Goal: Information Seeking & Learning: Learn about a topic

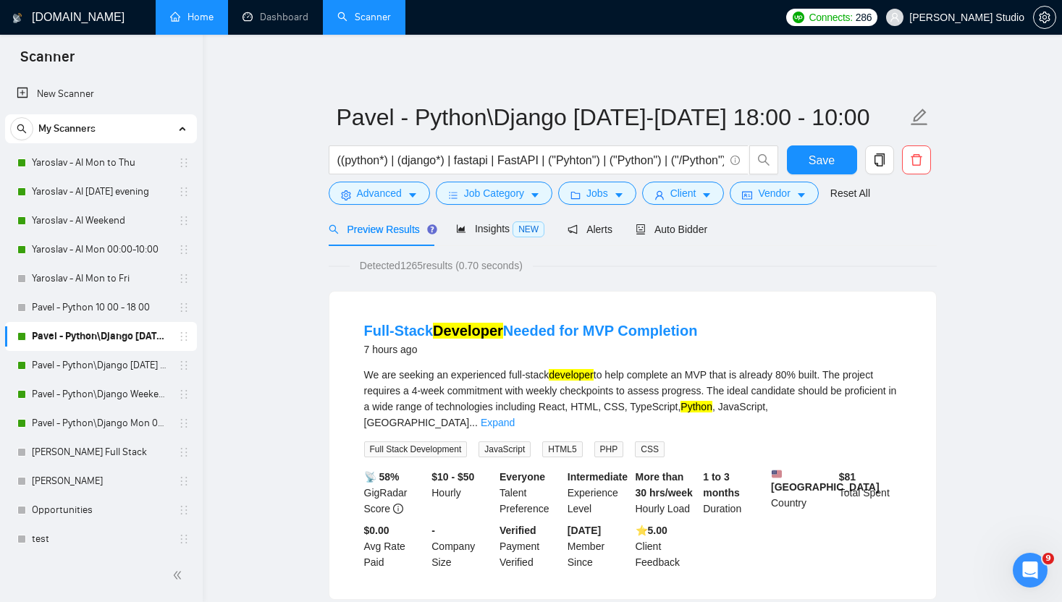
click at [182, 18] on link "Home" at bounding box center [191, 17] width 43 height 12
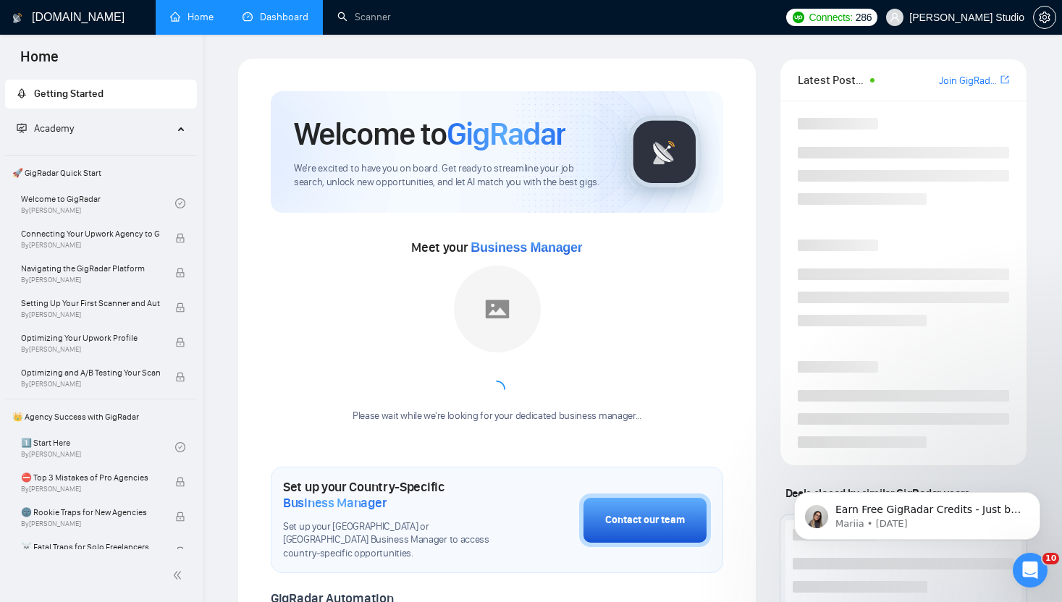
click at [271, 14] on link "Dashboard" at bounding box center [275, 17] width 66 height 12
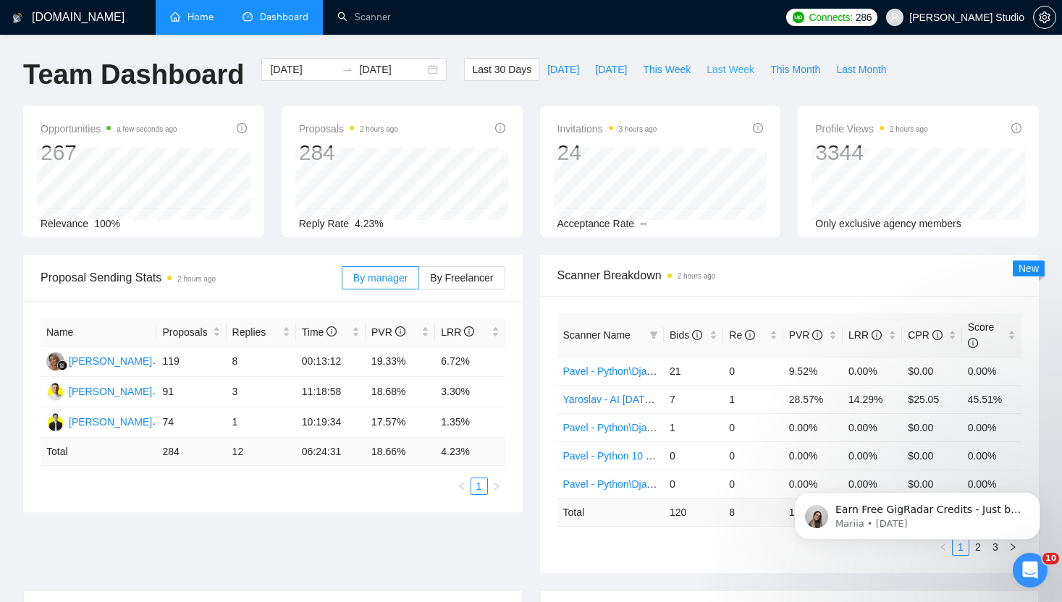
click at [724, 72] on span "Last Week" at bounding box center [730, 70] width 48 height 16
type input "2025-09-22"
type input "2025-09-28"
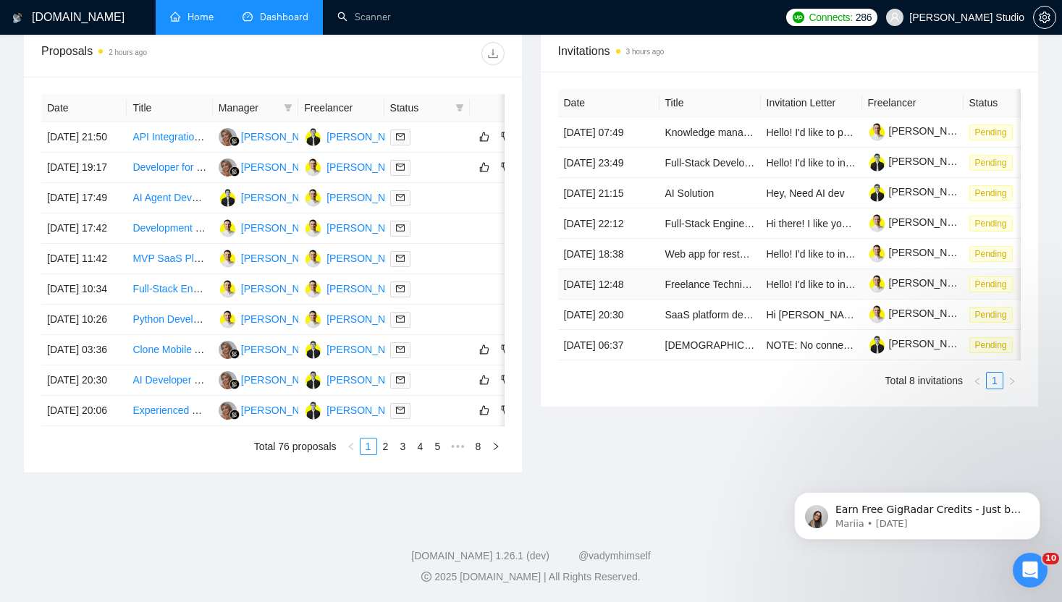
scroll to position [609, 0]
click at [171, 416] on link "Experienced developer needed for a journal/vision board + social network applic…" at bounding box center [322, 411] width 381 height 12
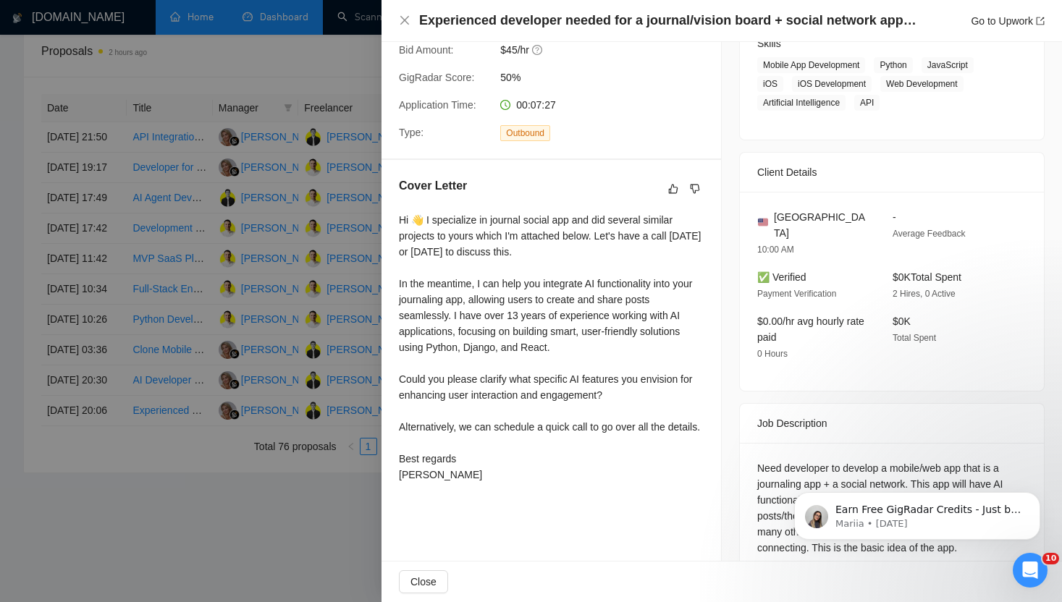
scroll to position [263, 0]
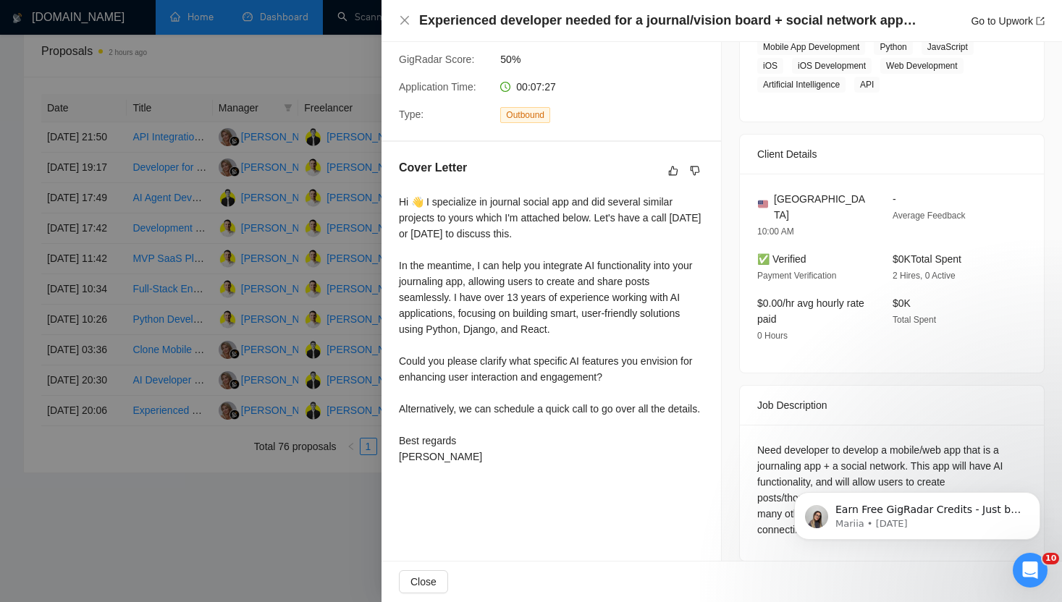
click at [246, 488] on div at bounding box center [531, 301] width 1062 height 602
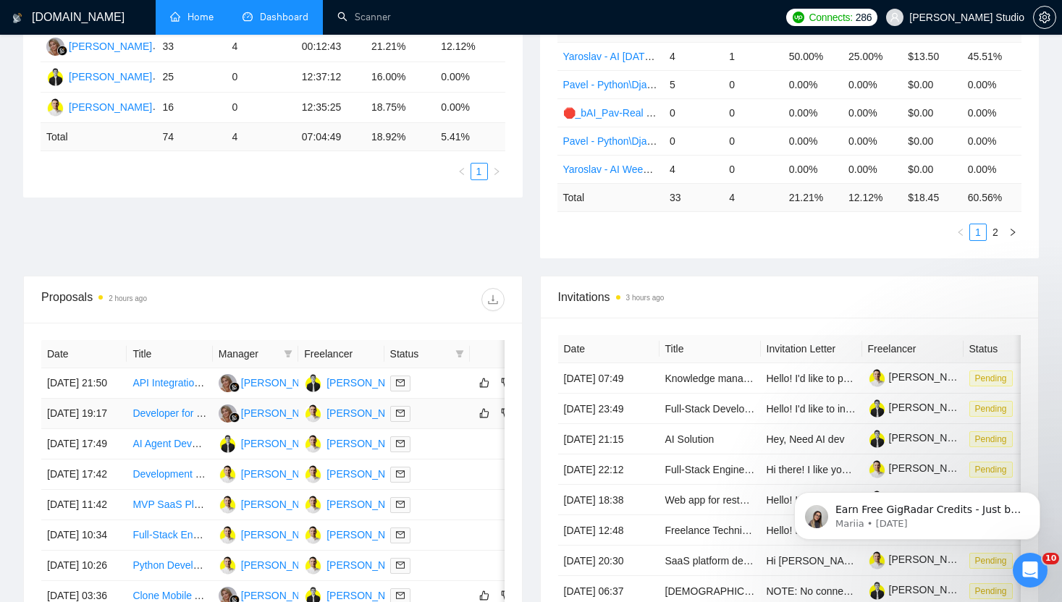
scroll to position [0, 0]
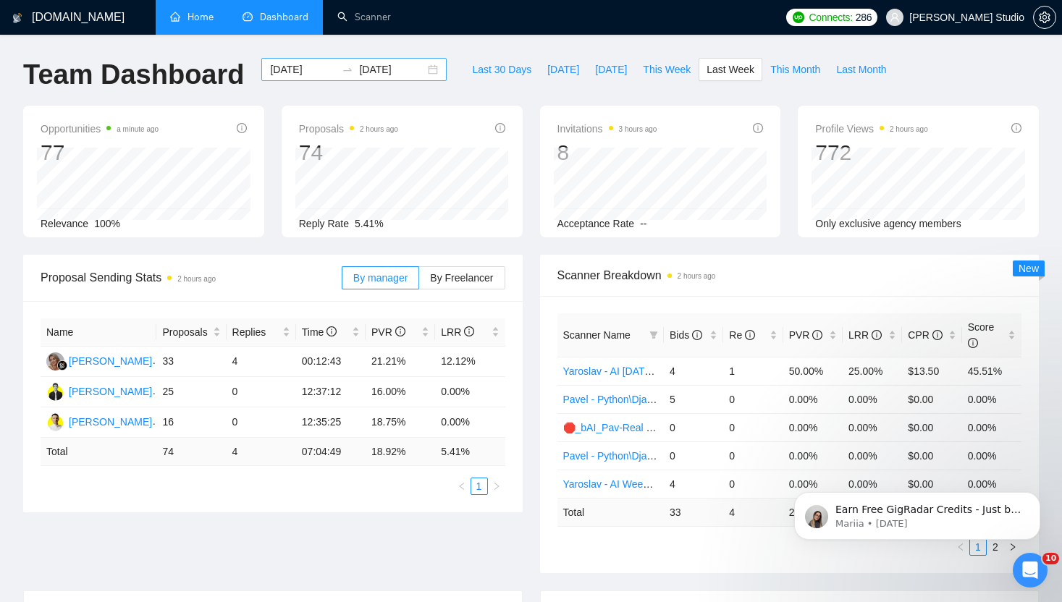
click at [422, 64] on div "2025-09-22 2025-09-28" at bounding box center [353, 69] width 185 height 23
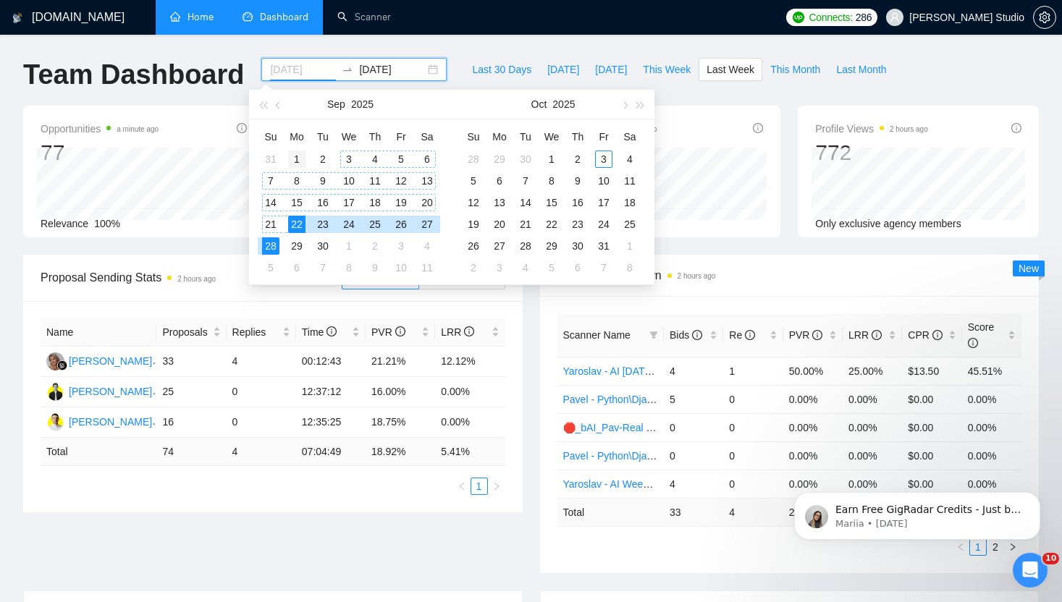
type input "2025-09-01"
click at [295, 163] on div "1" at bounding box center [296, 159] width 17 height 17
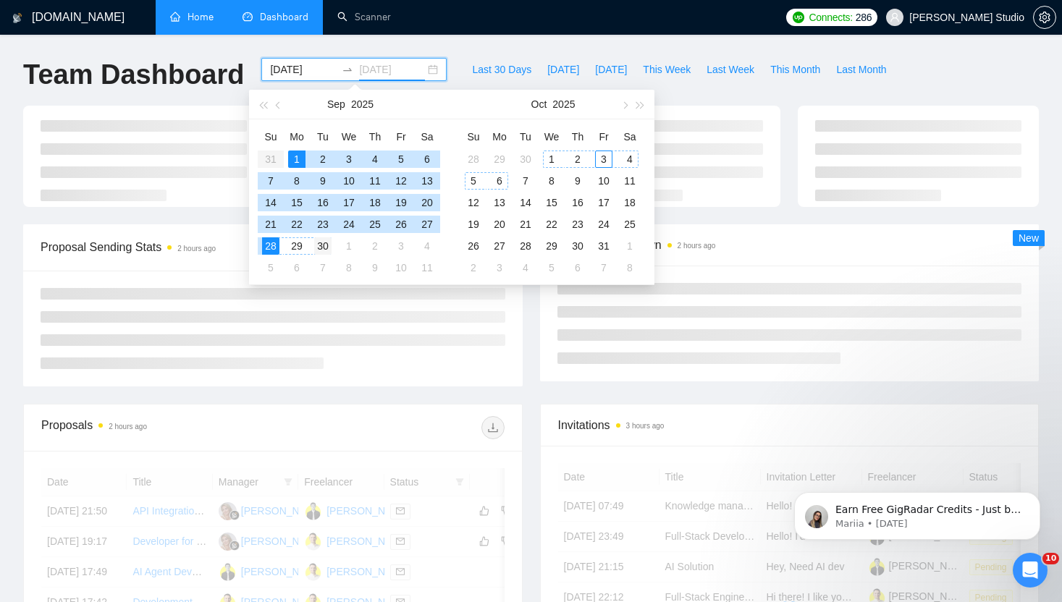
type input "2025-09-30"
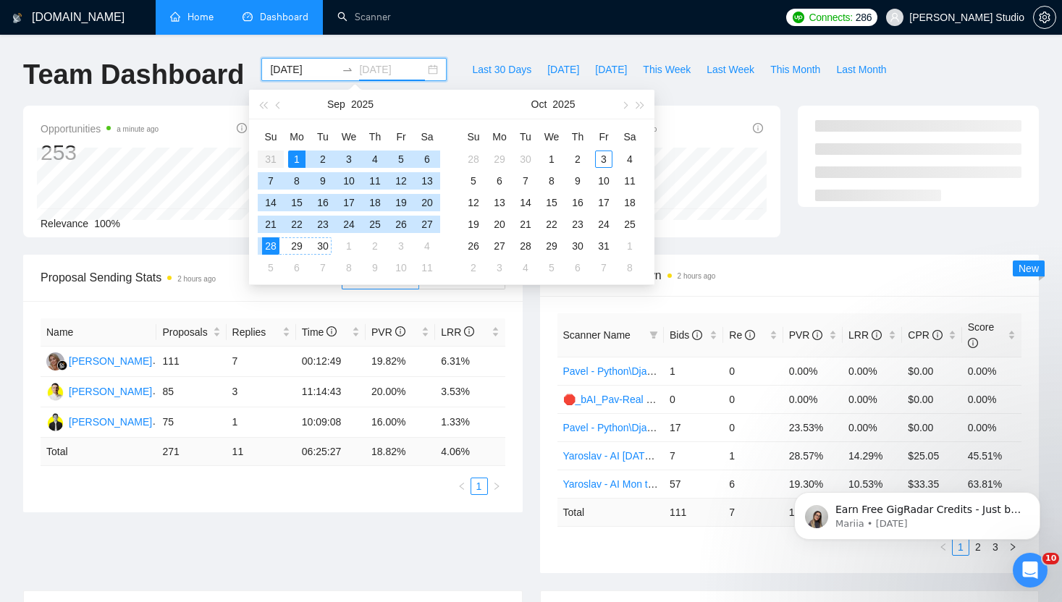
click at [321, 247] on div "30" at bounding box center [322, 245] width 17 height 17
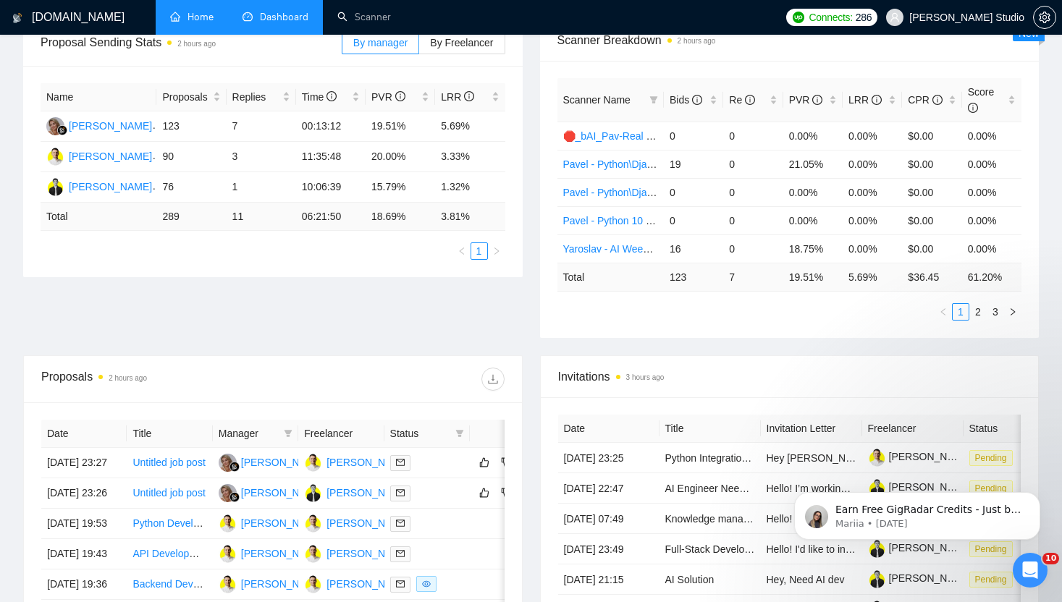
scroll to position [234, 0]
click at [492, 385] on icon "download" at bounding box center [493, 381] width 12 height 12
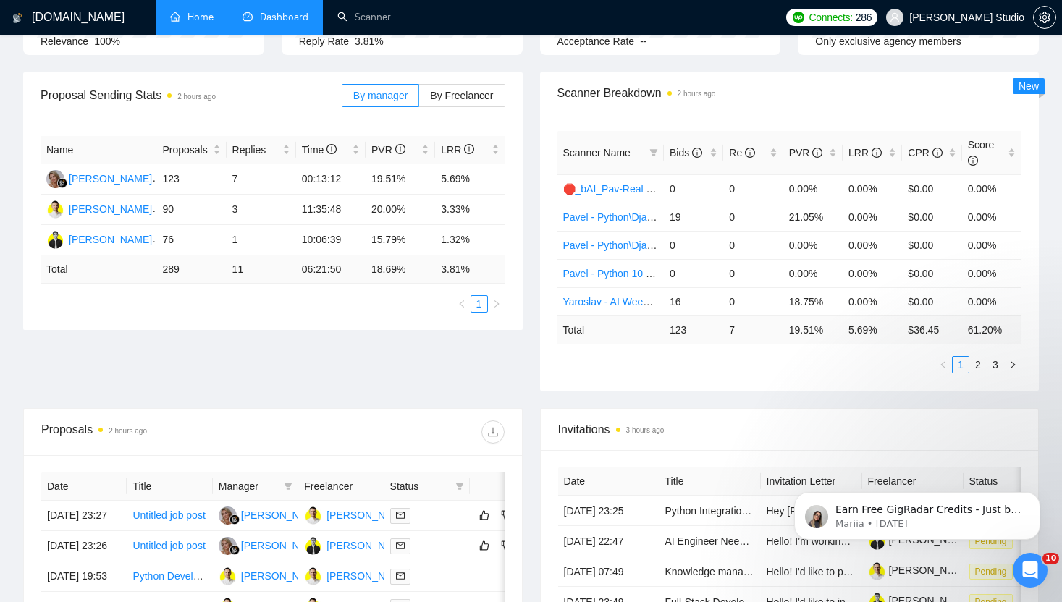
click at [952, 84] on span "Scanner Breakdown 2 hours ago" at bounding box center [789, 93] width 465 height 18
click at [980, 361] on link "2" at bounding box center [978, 365] width 16 height 16
click at [994, 362] on link "3" at bounding box center [995, 365] width 16 height 16
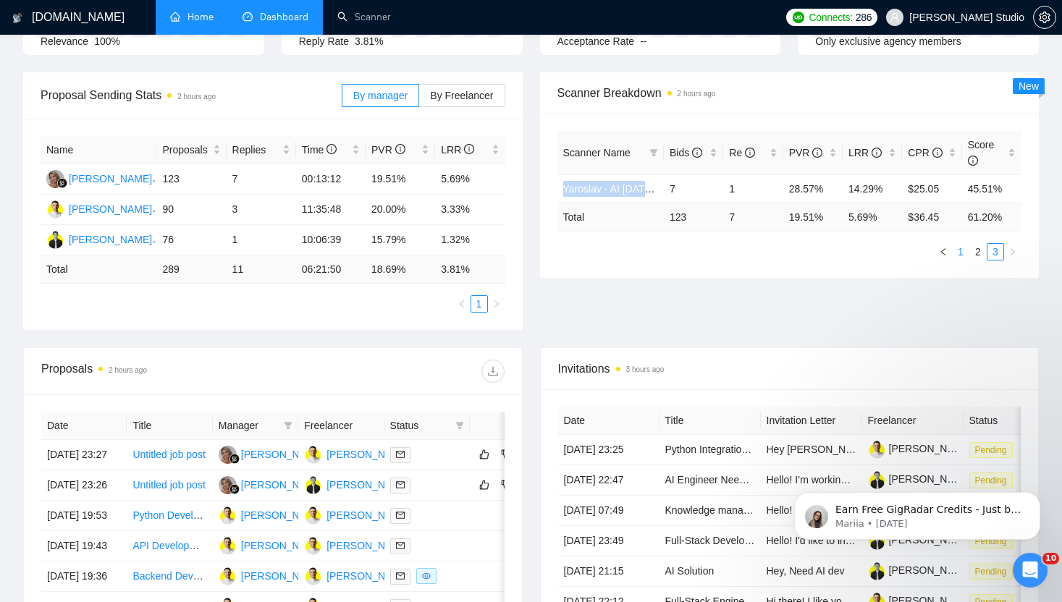
click at [959, 250] on link "1" at bounding box center [960, 252] width 16 height 16
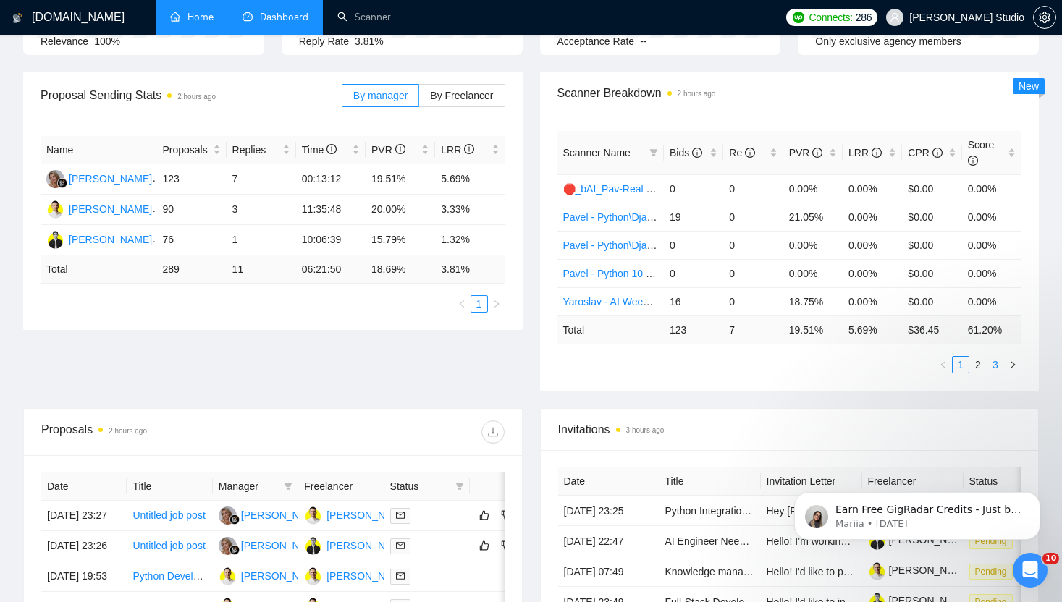
click at [993, 365] on link "3" at bounding box center [995, 365] width 16 height 16
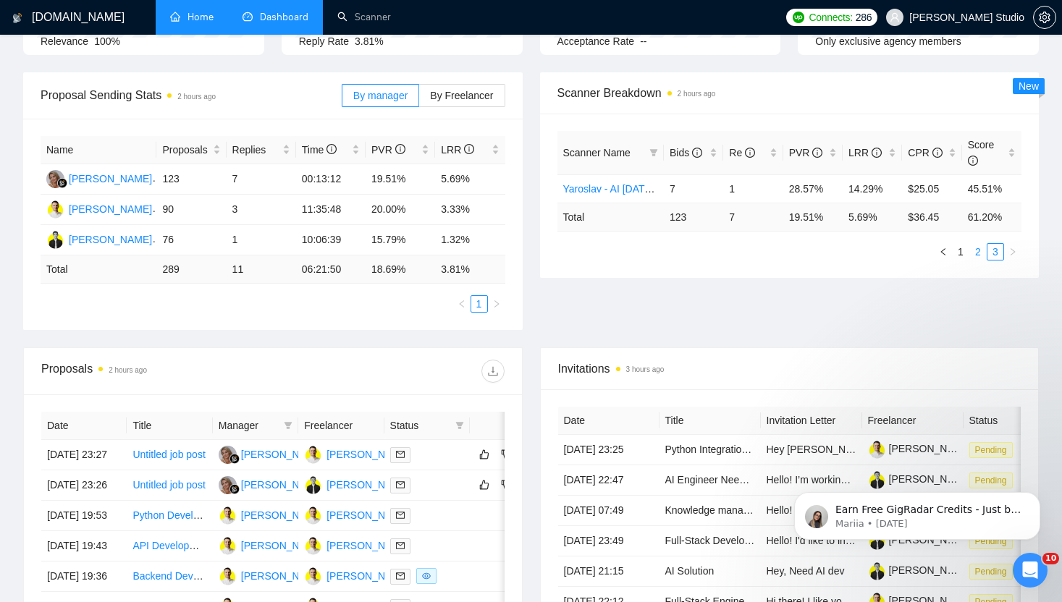
click at [978, 257] on link "2" at bounding box center [978, 252] width 16 height 16
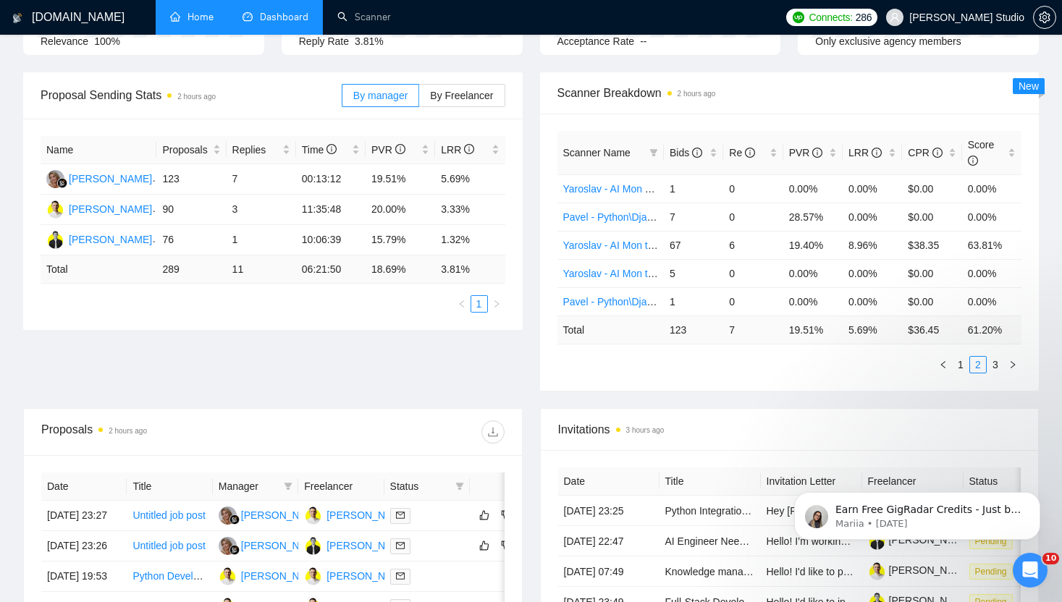
scroll to position [0, 0]
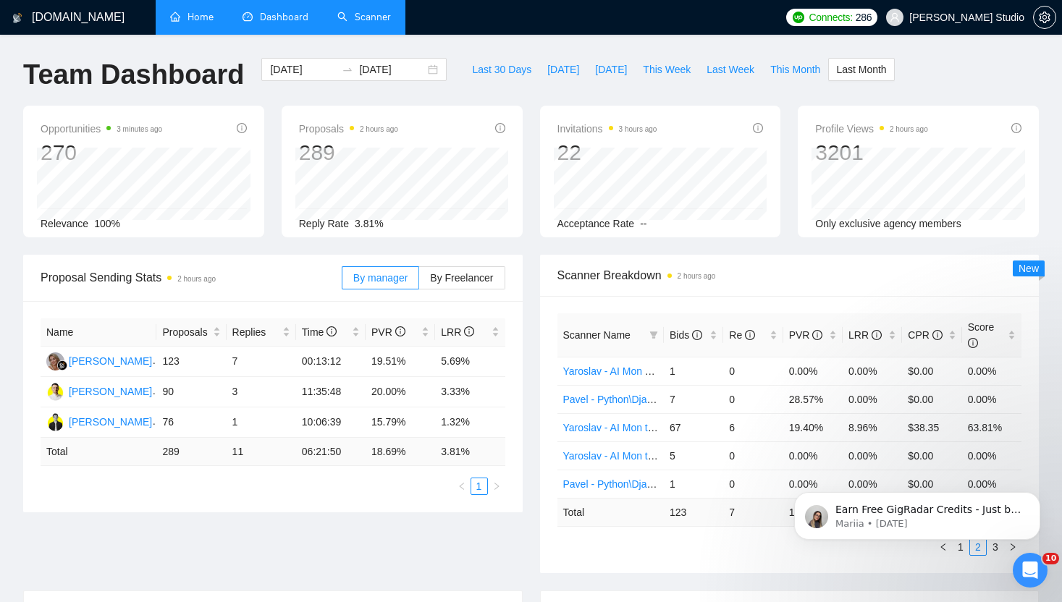
click at [368, 23] on link "Scanner" at bounding box center [364, 17] width 54 height 12
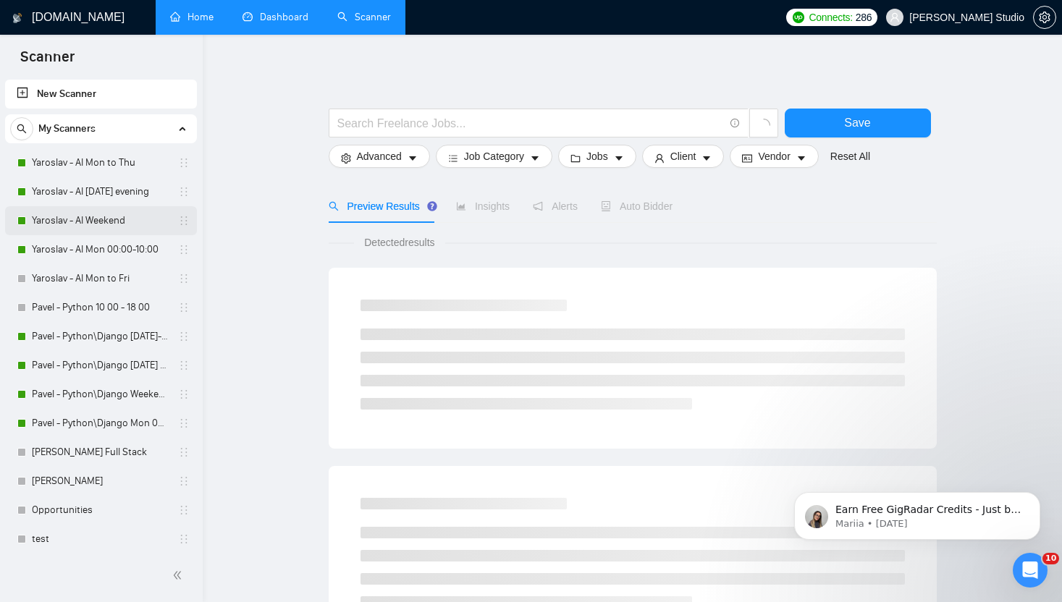
click at [123, 222] on link "Yaroslav - AI Weekend" at bounding box center [100, 220] width 137 height 29
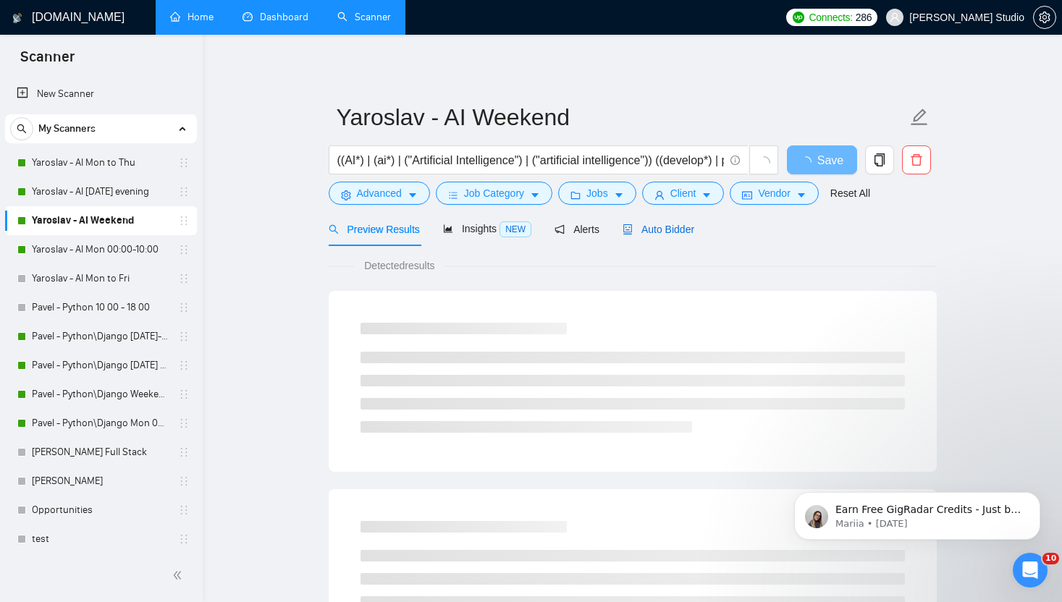
click at [667, 227] on span "Auto Bidder" at bounding box center [658, 230] width 72 height 12
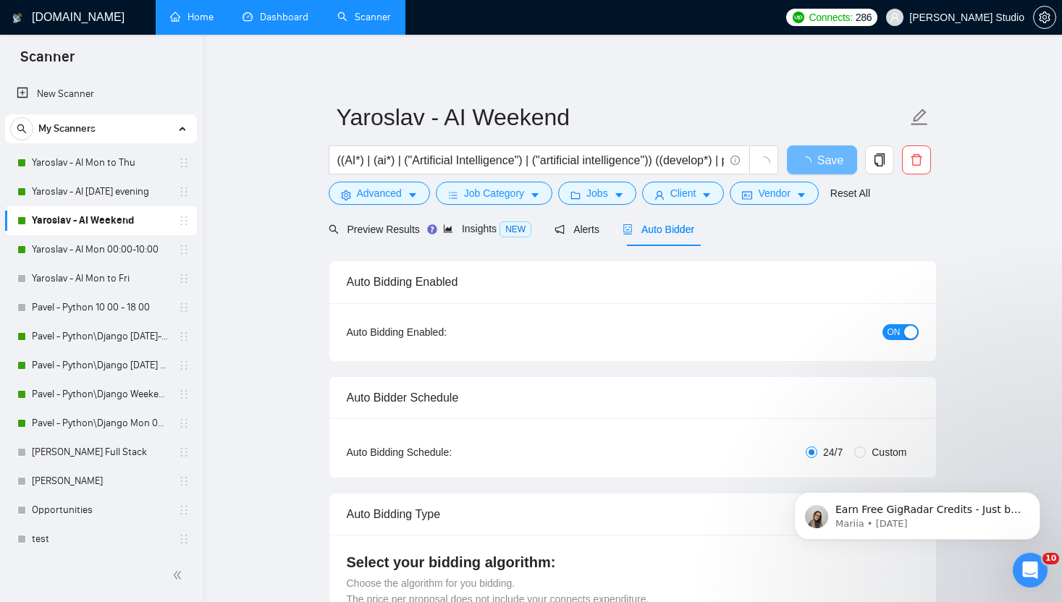
radio input "false"
radio input "true"
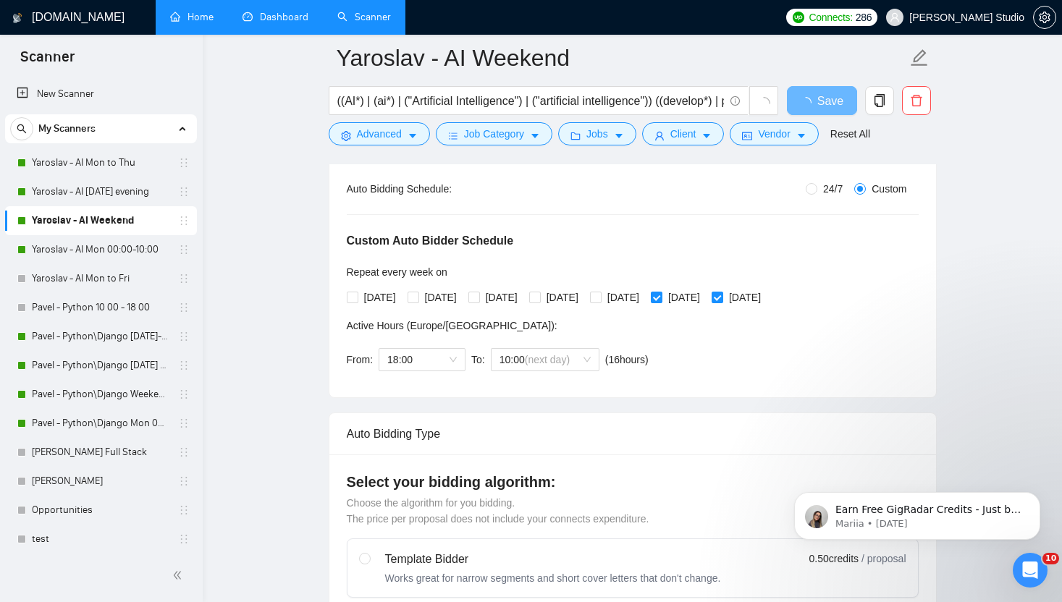
scroll to position [286, 0]
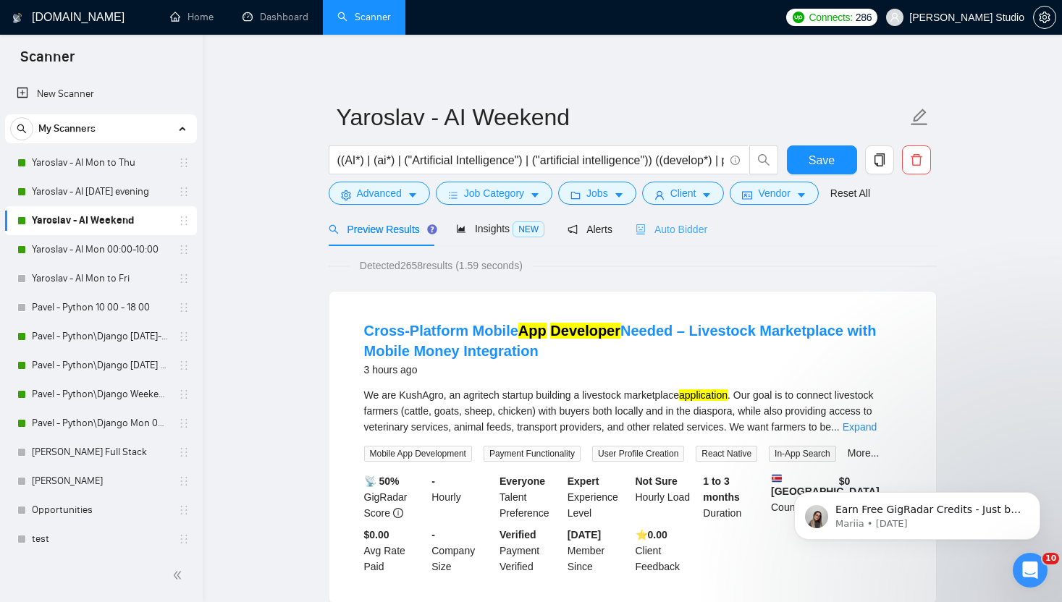
click at [695, 240] on div "Auto Bidder" at bounding box center [671, 229] width 72 height 34
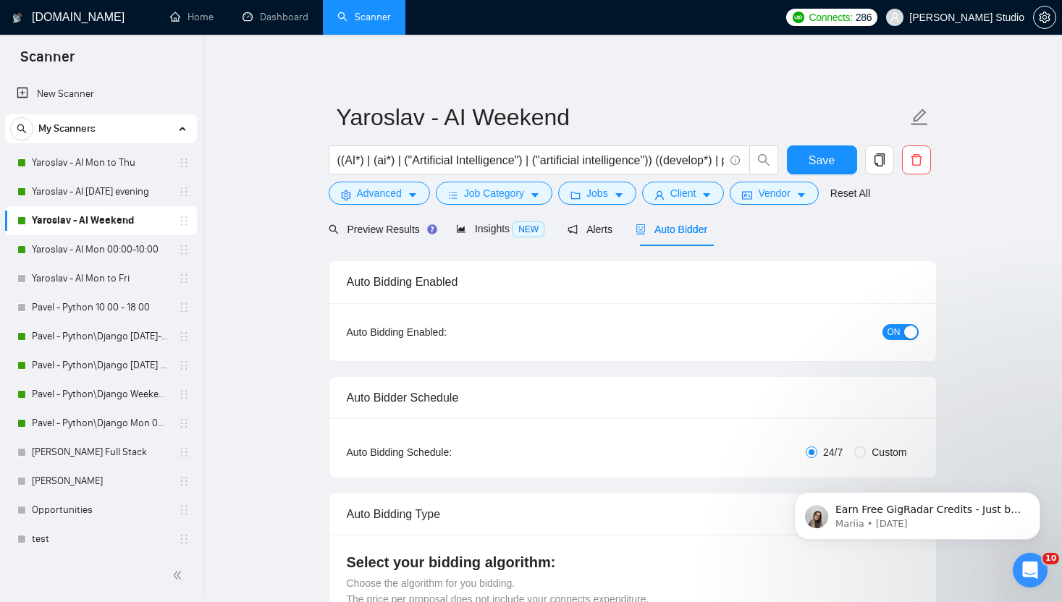
radio input "false"
radio input "true"
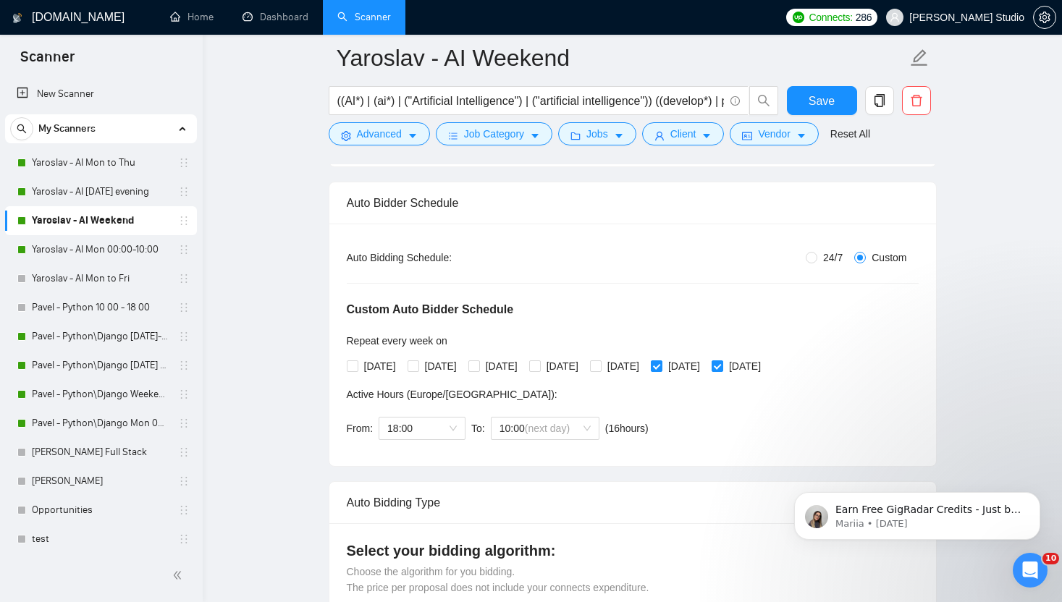
scroll to position [208, 0]
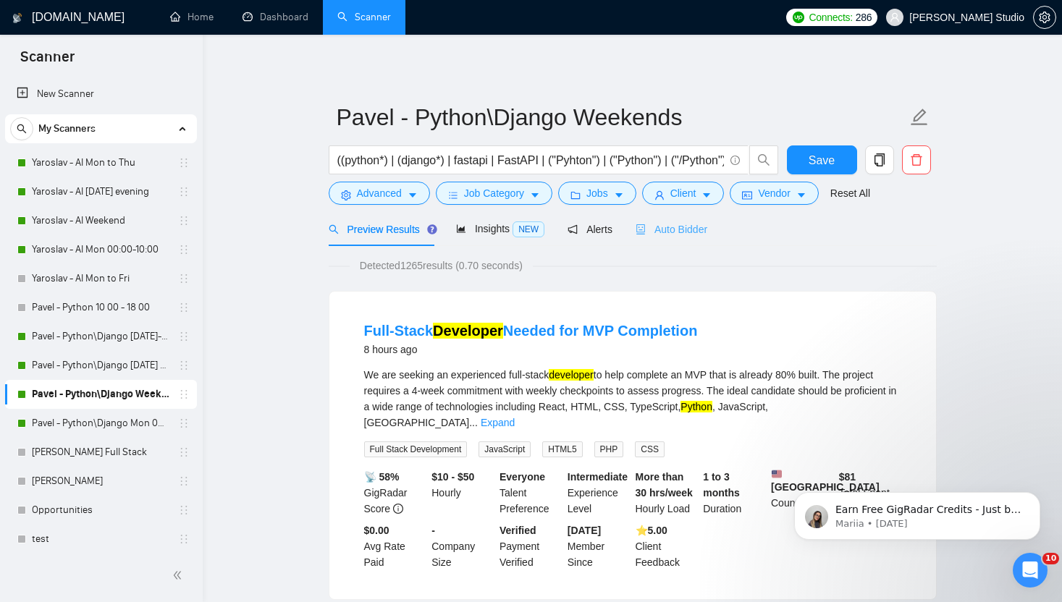
click at [688, 238] on div "Auto Bidder" at bounding box center [671, 229] width 72 height 34
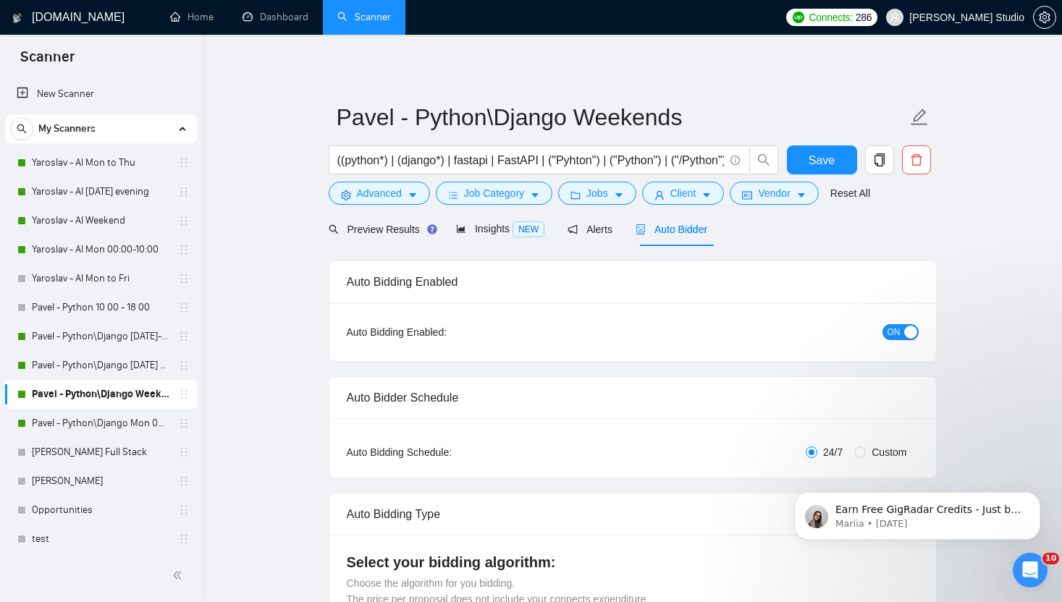
radio input "false"
radio input "true"
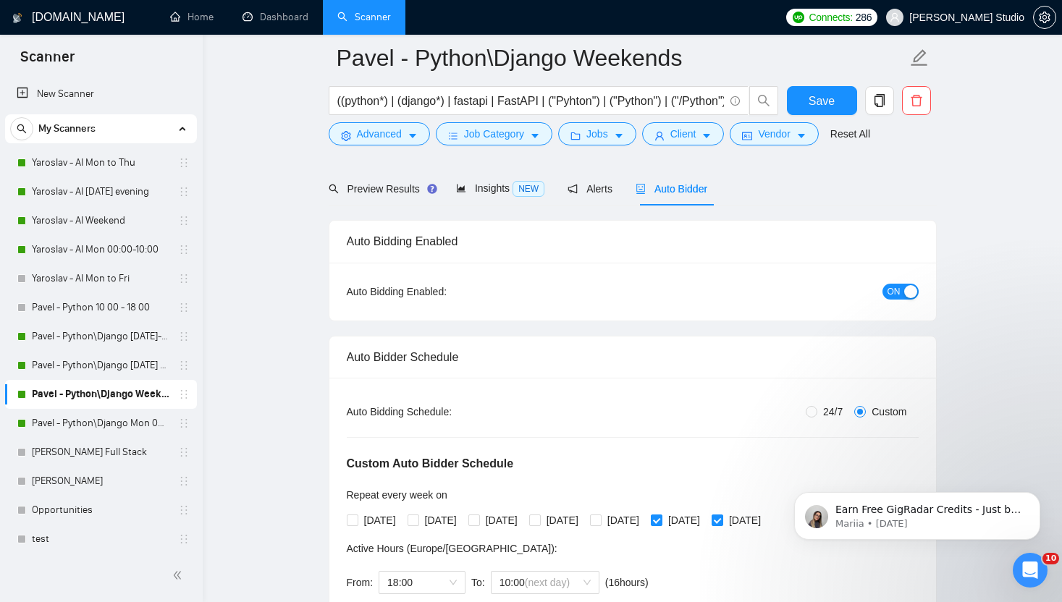
scroll to position [94, 0]
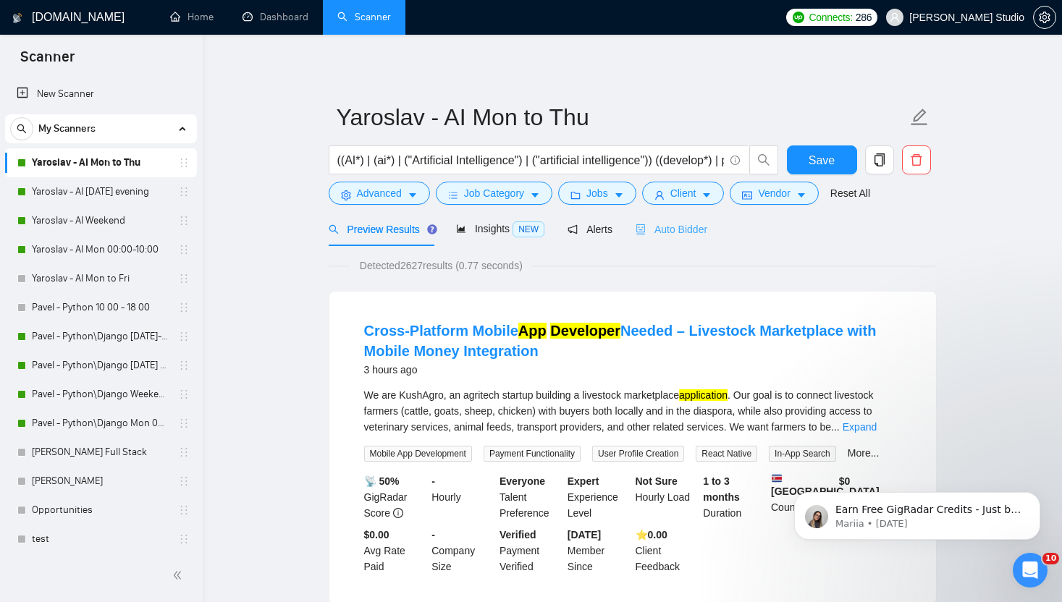
click at [642, 239] on div "Auto Bidder" at bounding box center [671, 229] width 72 height 34
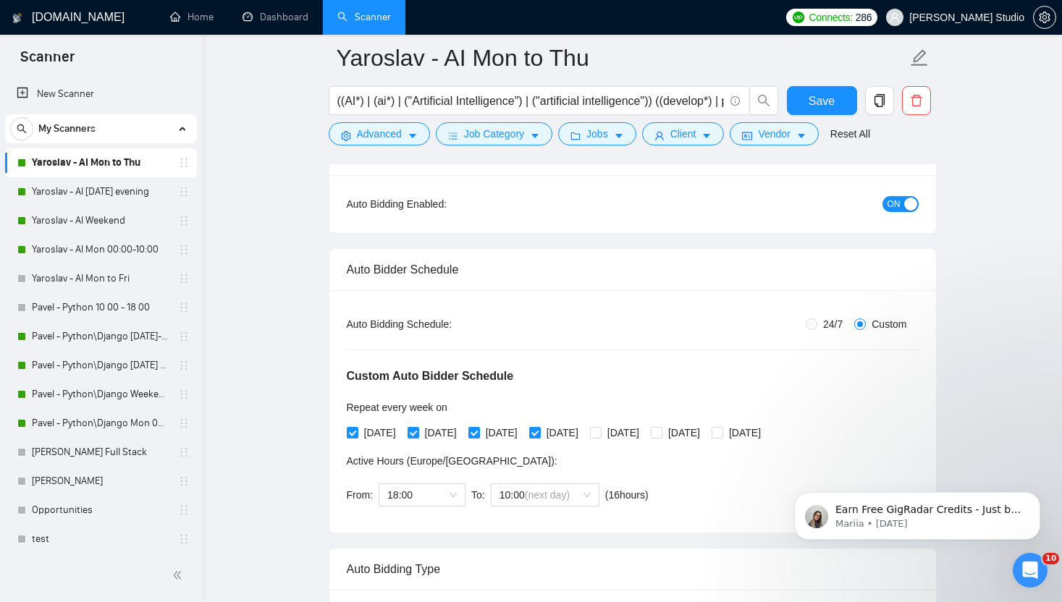
scroll to position [146, 0]
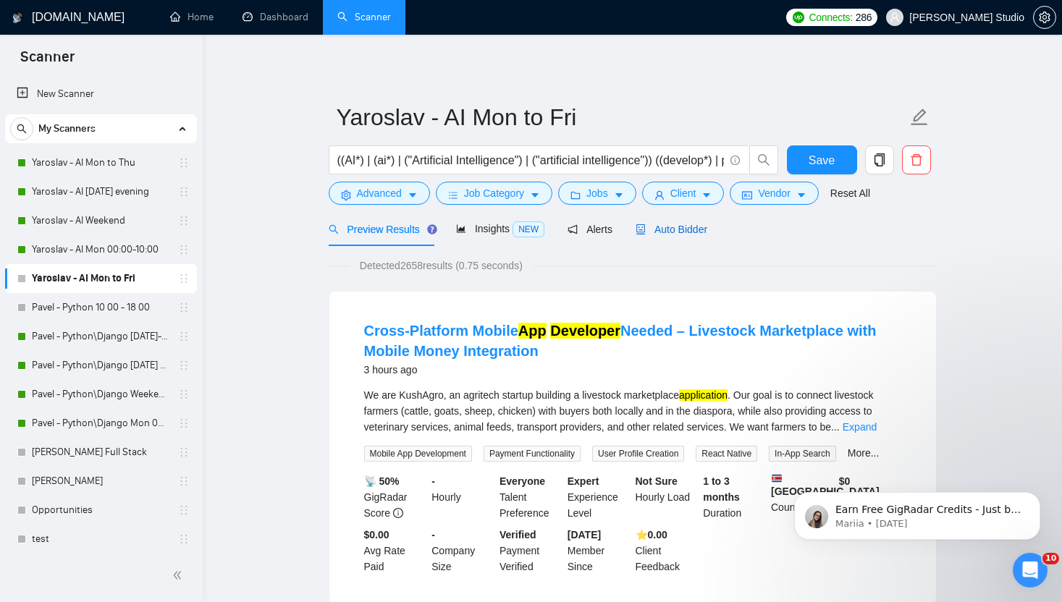
click at [659, 235] on div "Auto Bidder" at bounding box center [671, 229] width 72 height 16
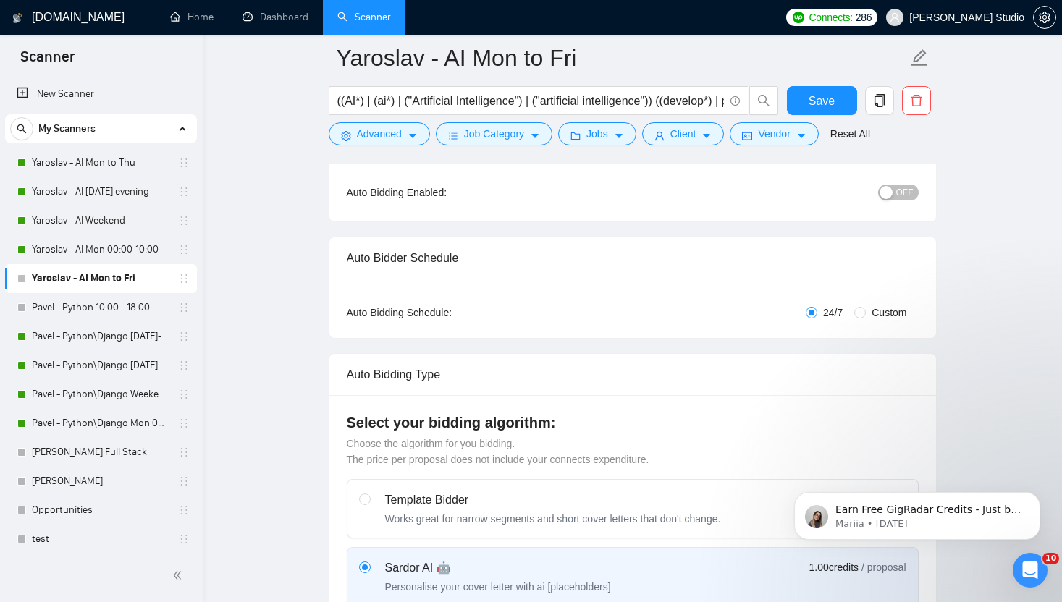
scroll to position [140, 0]
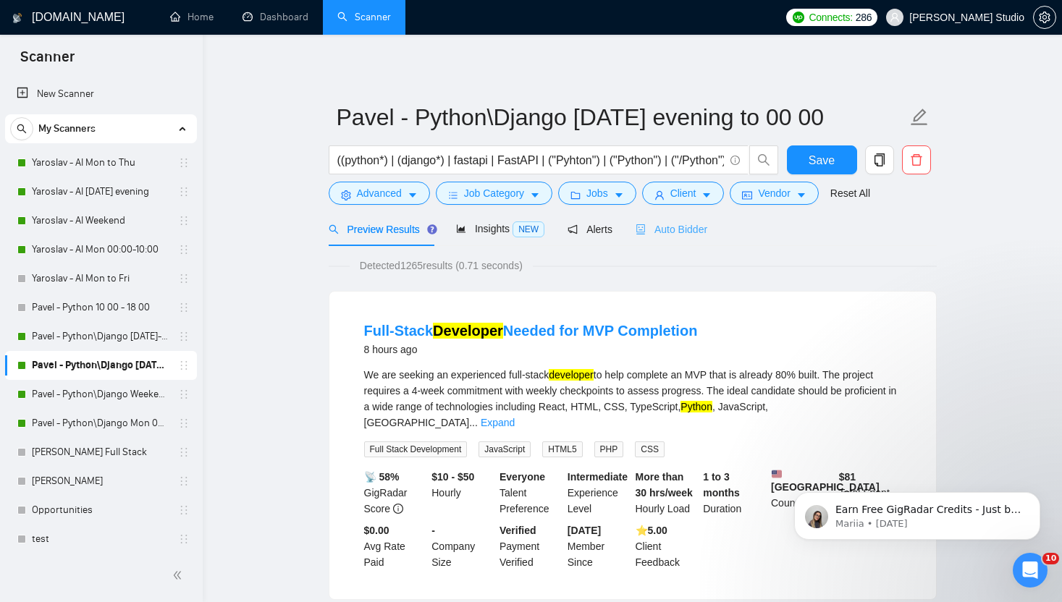
click at [681, 237] on div "Auto Bidder" at bounding box center [671, 229] width 72 height 34
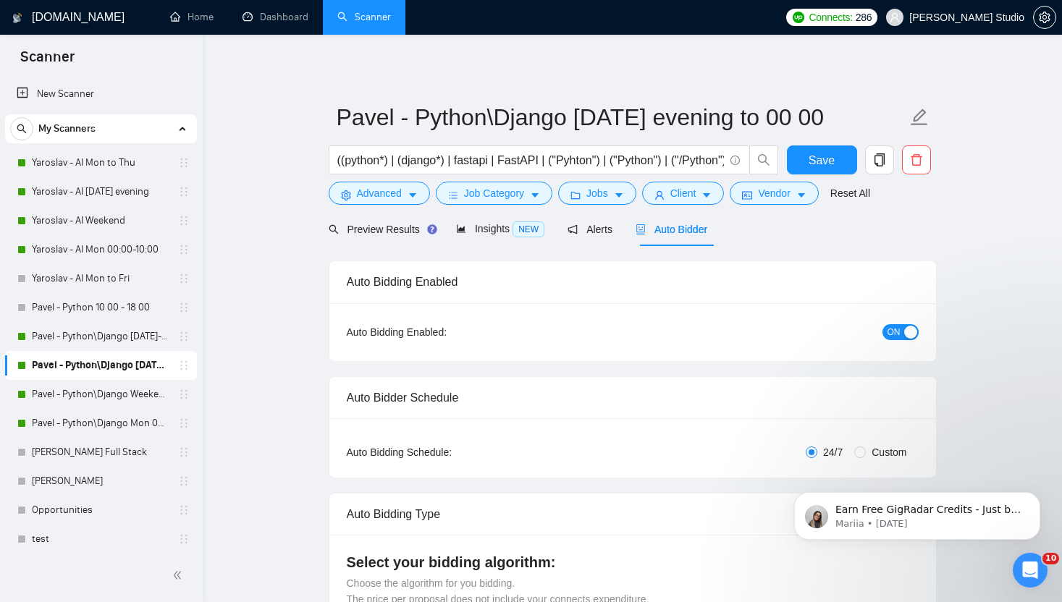
radio input "false"
radio input "true"
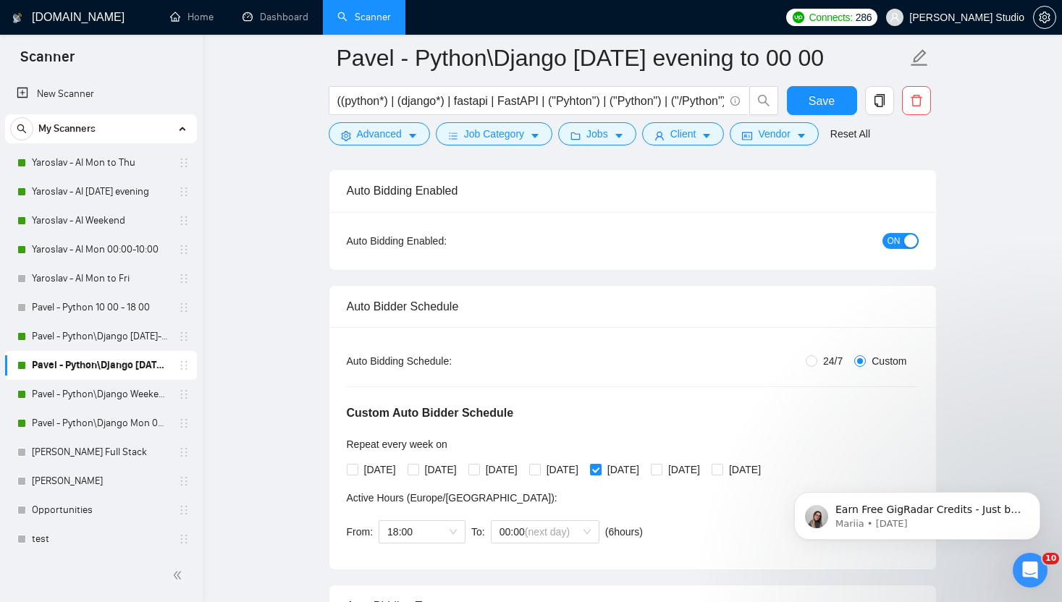
scroll to position [101, 0]
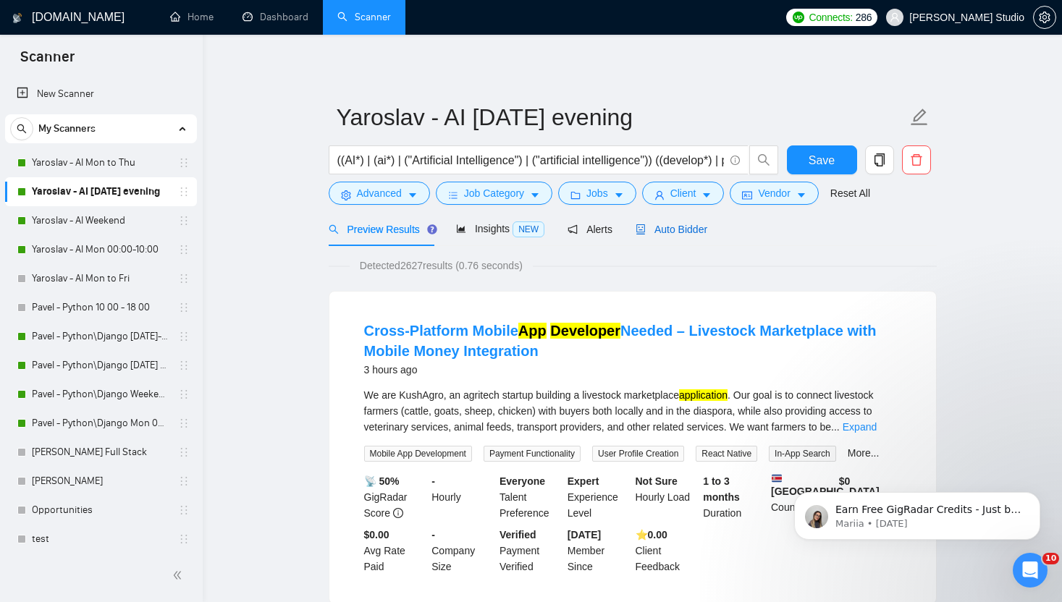
click at [682, 221] on div "Auto Bidder" at bounding box center [671, 229] width 72 height 16
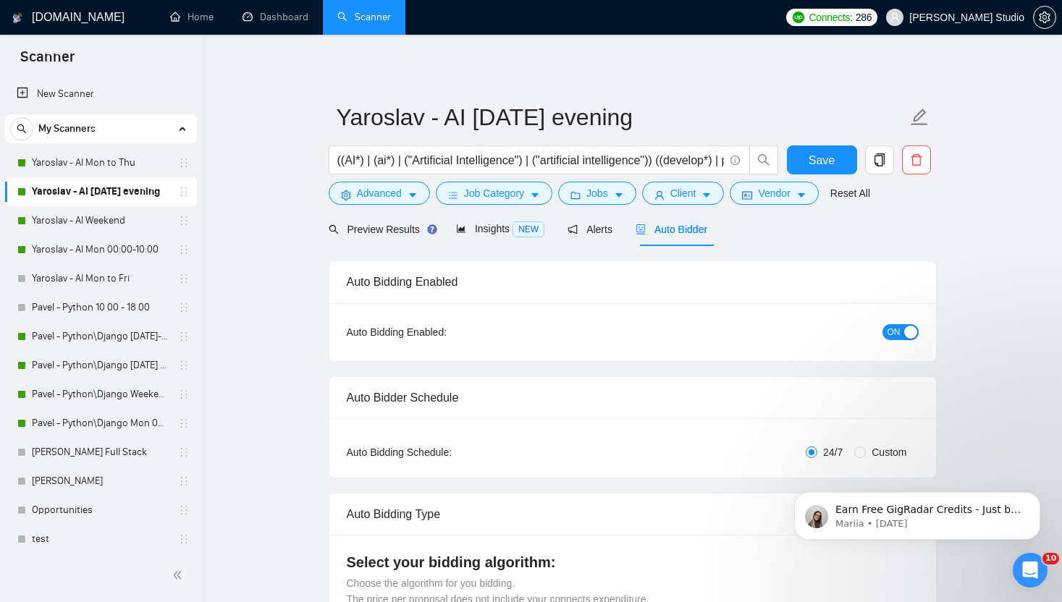
radio input "false"
radio input "true"
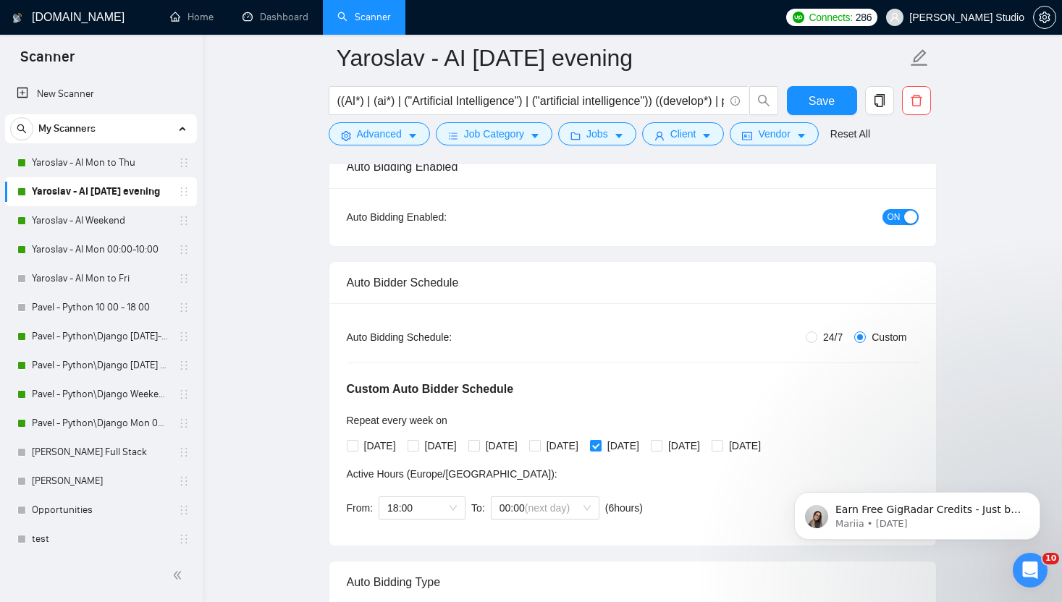
scroll to position [119, 0]
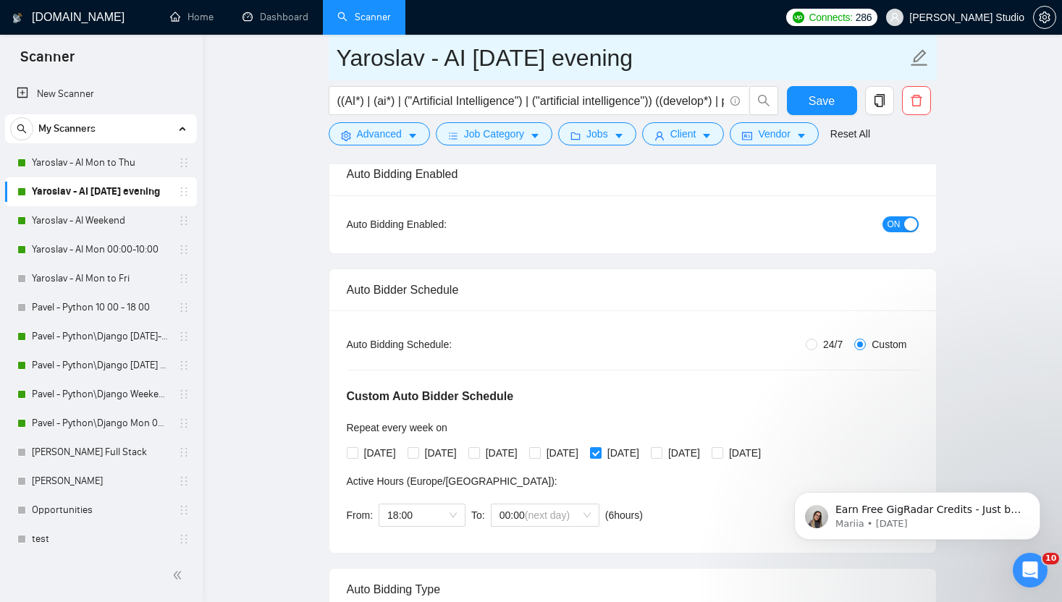
drag, startPoint x: 445, startPoint y: 59, endPoint x: 632, endPoint y: 59, distance: 186.7
click at [632, 59] on input "Yaroslav - AI [DATE] evening" at bounding box center [622, 58] width 570 height 36
click at [538, 62] on input "Yaroslav - AI [DATE] evening" at bounding box center [622, 58] width 570 height 36
drag, startPoint x: 472, startPoint y: 59, endPoint x: 617, endPoint y: 62, distance: 144.8
click at [617, 61] on input "Yaroslav - AI [DATE] evening" at bounding box center [622, 58] width 570 height 36
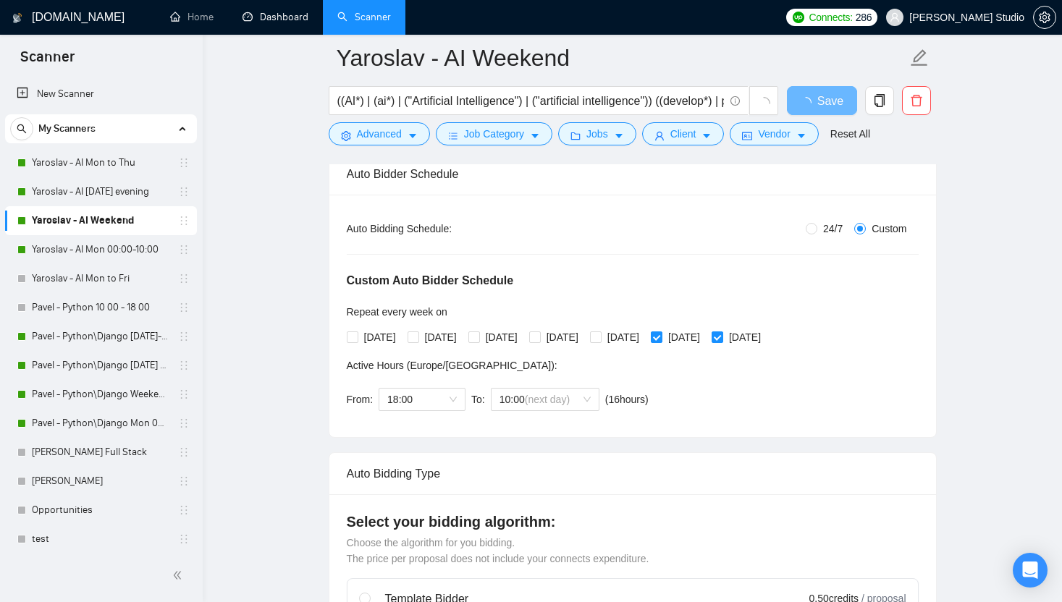
click at [278, 23] on link "Dashboard" at bounding box center [275, 17] width 66 height 12
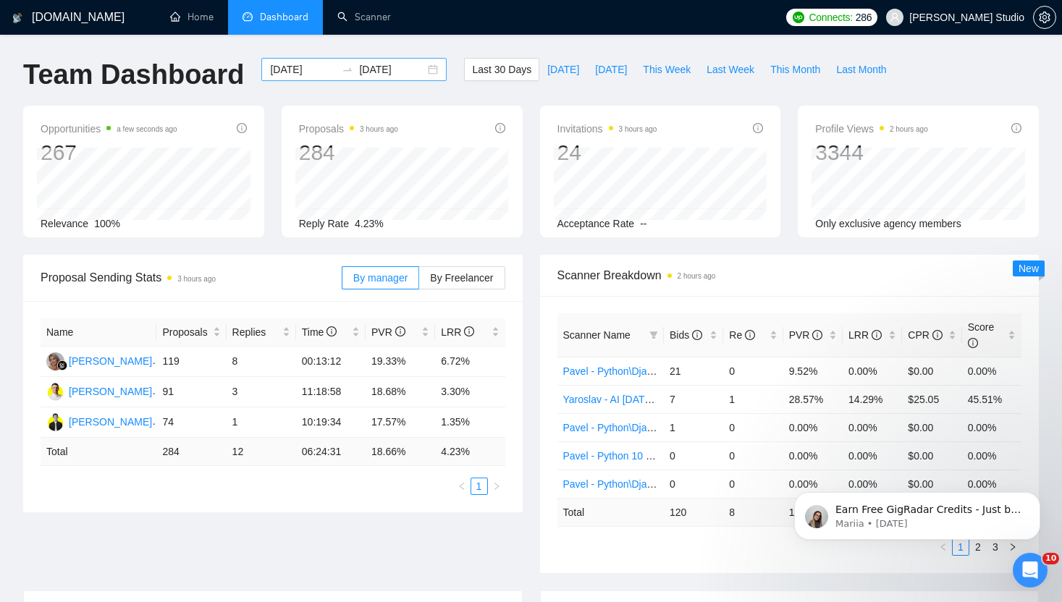
click at [385, 73] on input "[DATE]" at bounding box center [392, 70] width 66 height 16
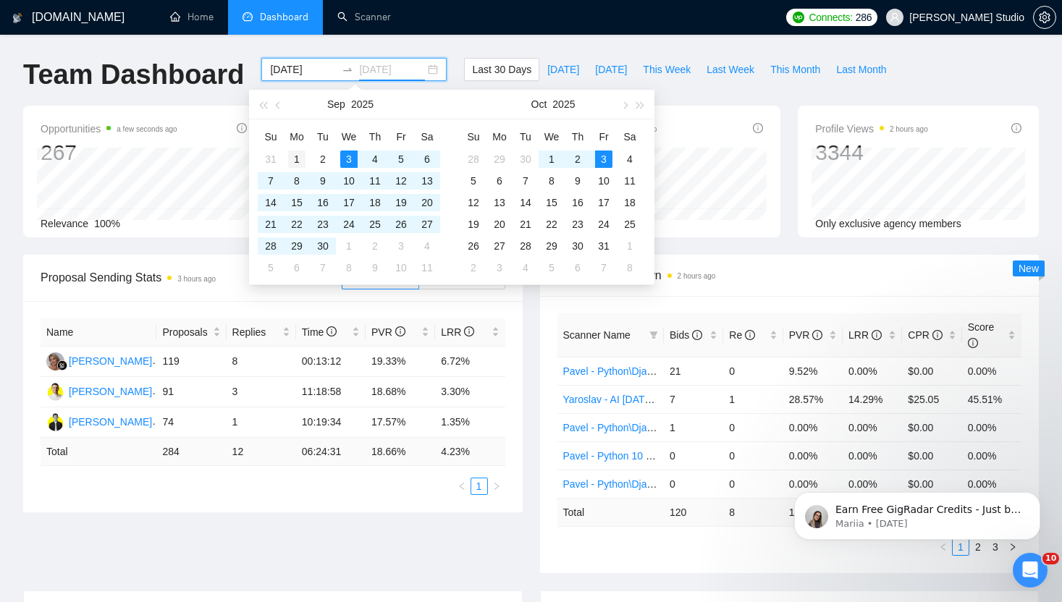
type input "[DATE]"
click at [299, 158] on div "1" at bounding box center [296, 159] width 17 height 17
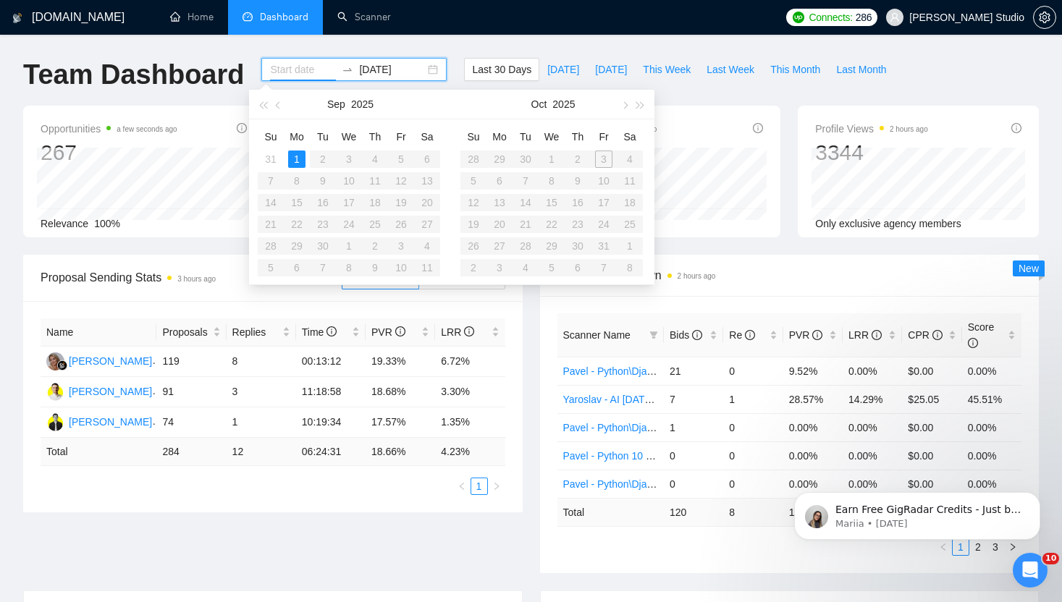
click at [280, 70] on input at bounding box center [303, 70] width 66 height 16
click at [360, 70] on input "[DATE]" at bounding box center [392, 70] width 66 height 16
type input "[DATE]"
click at [319, 247] on div "30" at bounding box center [322, 245] width 17 height 17
type input "[DATE]"
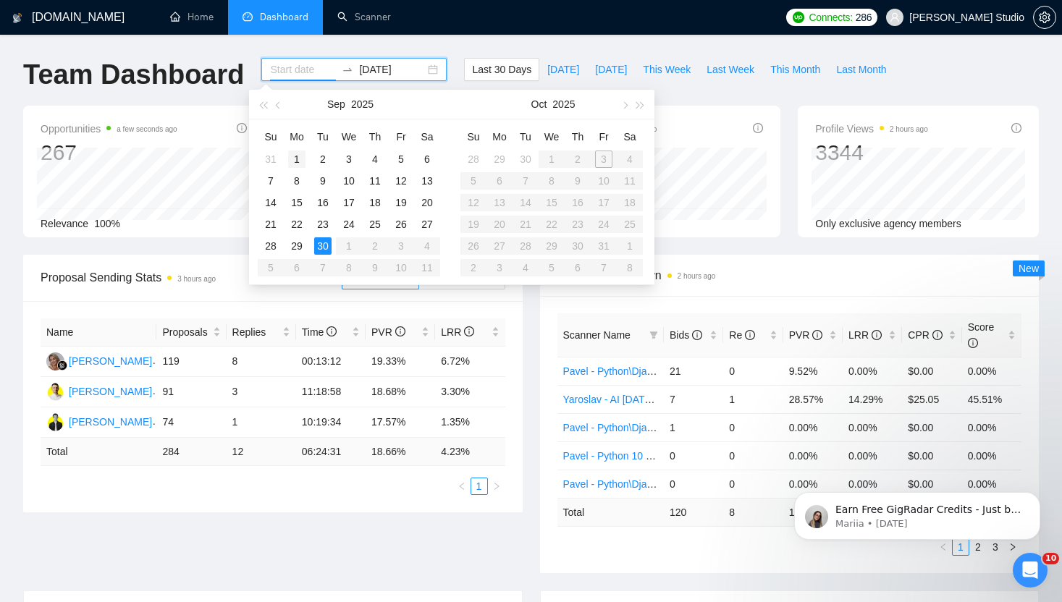
type input "[DATE]"
click at [294, 160] on div "1" at bounding box center [296, 159] width 17 height 17
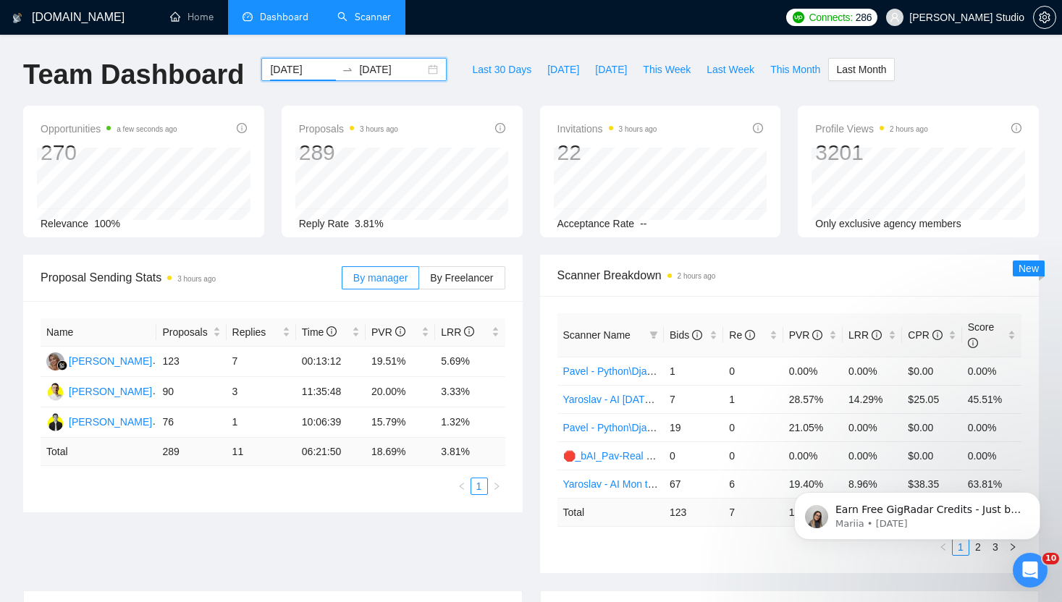
click at [337, 23] on link "Scanner" at bounding box center [364, 17] width 54 height 12
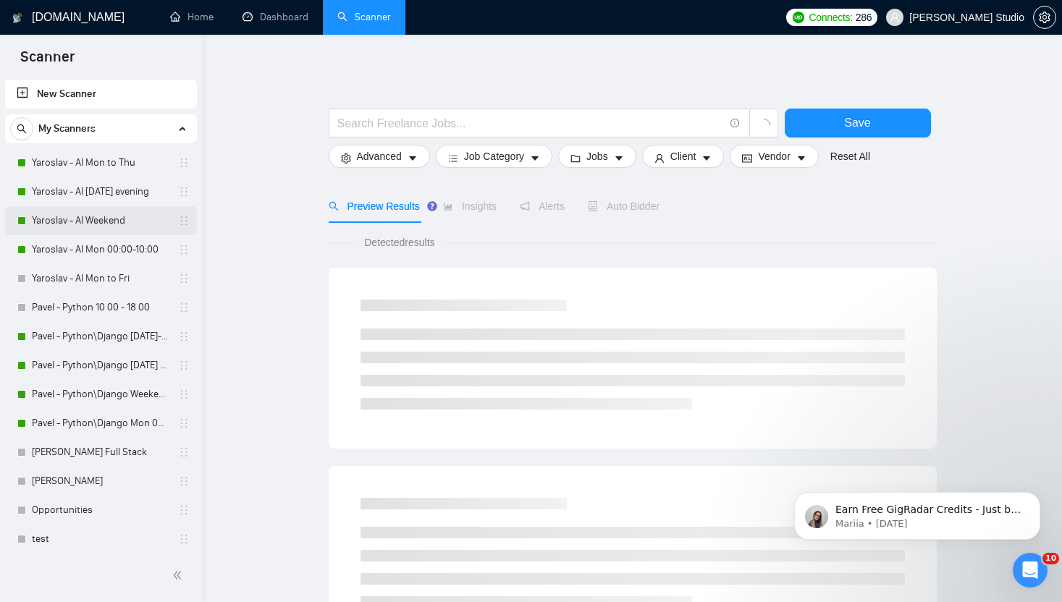
click at [106, 221] on link "Yaroslav - AI Weekend" at bounding box center [100, 220] width 137 height 29
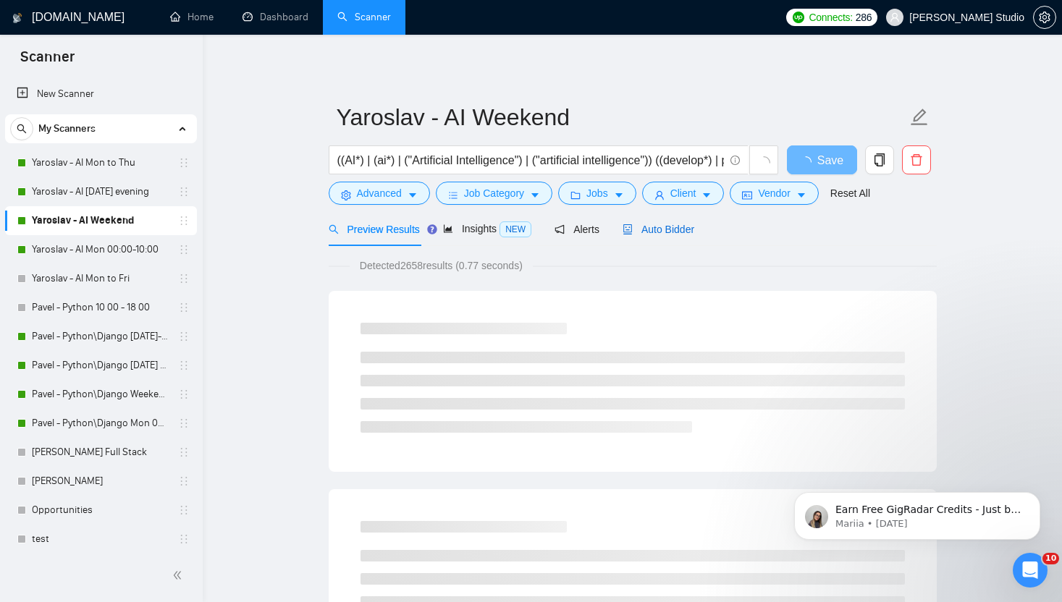
click at [663, 227] on span "Auto Bidder" at bounding box center [658, 230] width 72 height 12
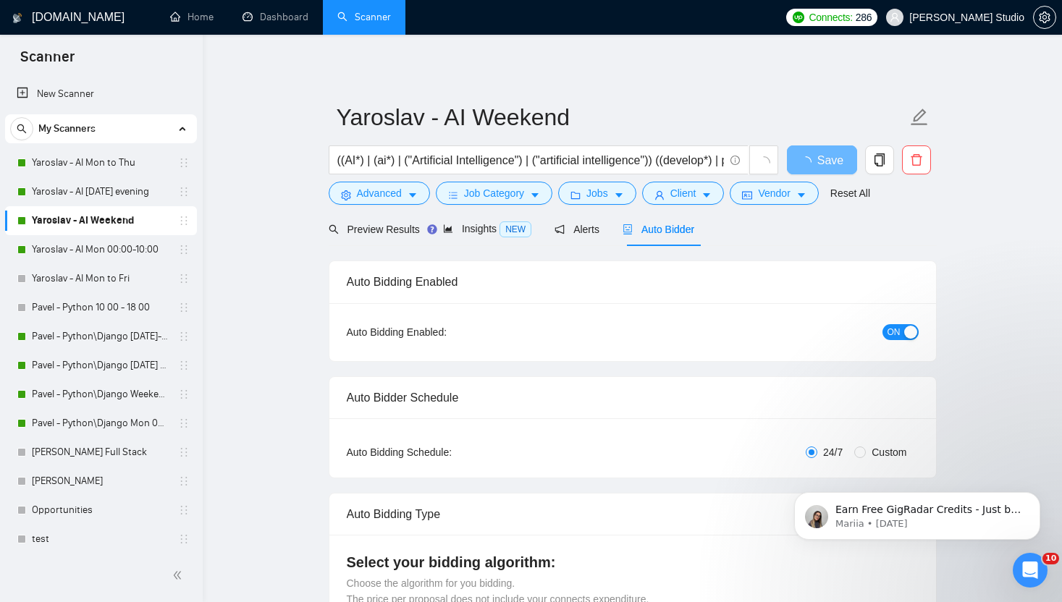
radio input "false"
radio input "true"
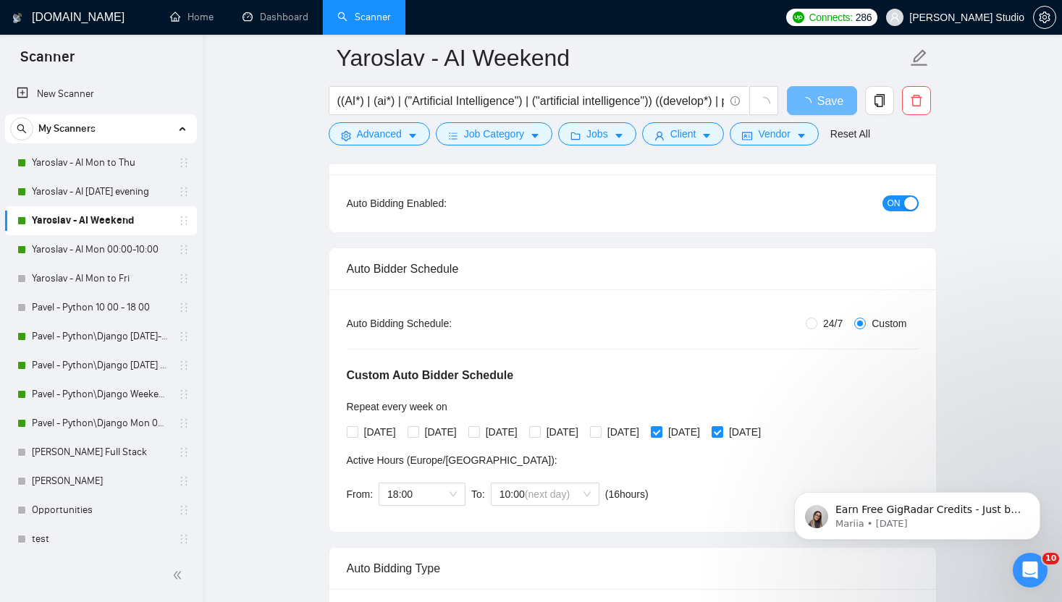
scroll to position [136, 0]
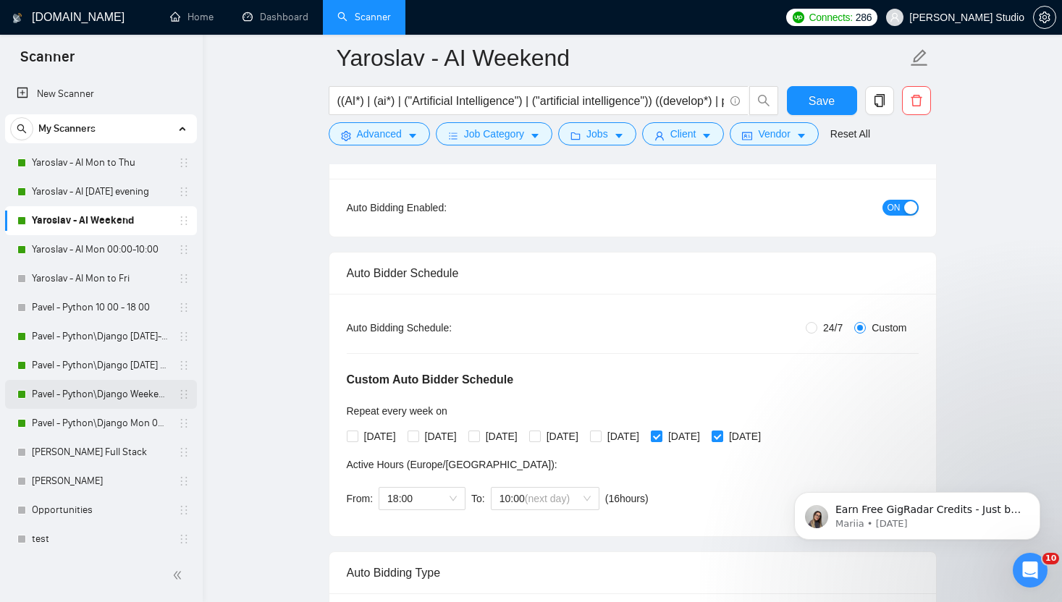
click at [111, 392] on link "Pavel - Python\Django Weekends" at bounding box center [100, 394] width 137 height 29
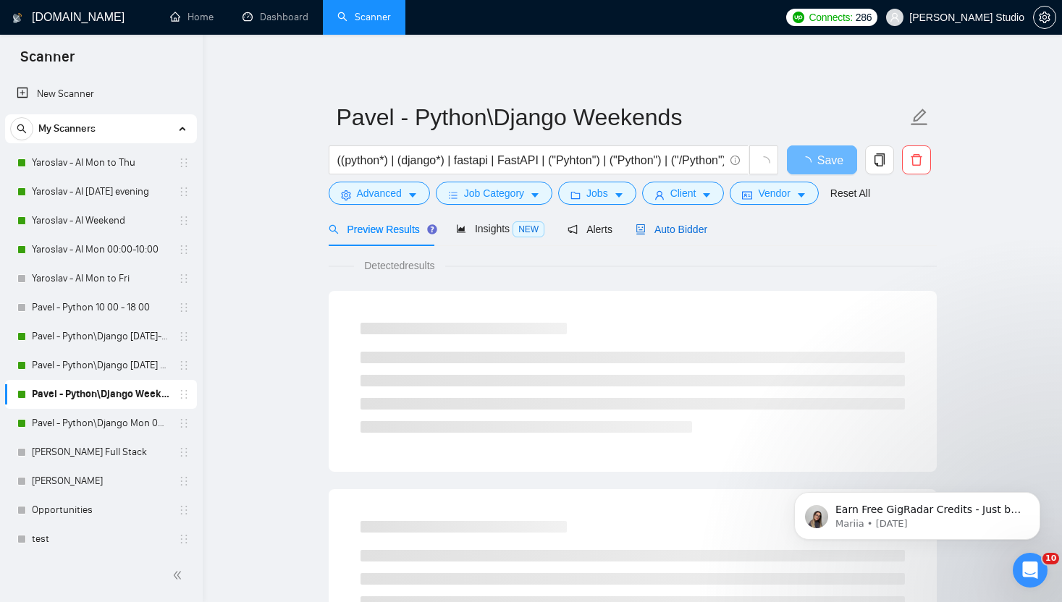
click at [695, 234] on span "Auto Bidder" at bounding box center [671, 230] width 72 height 12
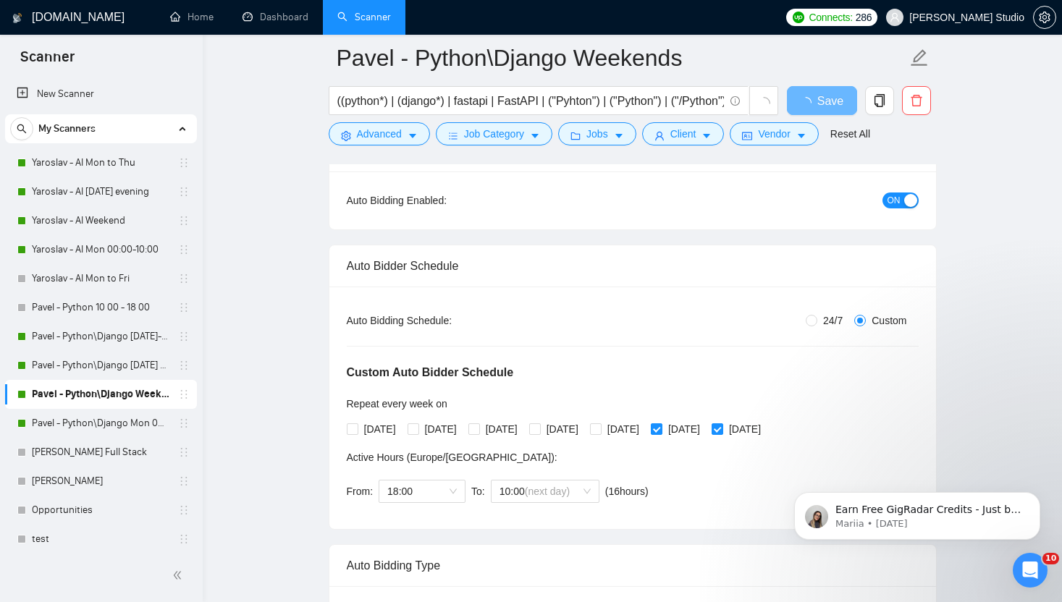
scroll to position [143, 0]
click at [127, 169] on link "Yaroslav - AI Mon to Thu" at bounding box center [100, 162] width 137 height 29
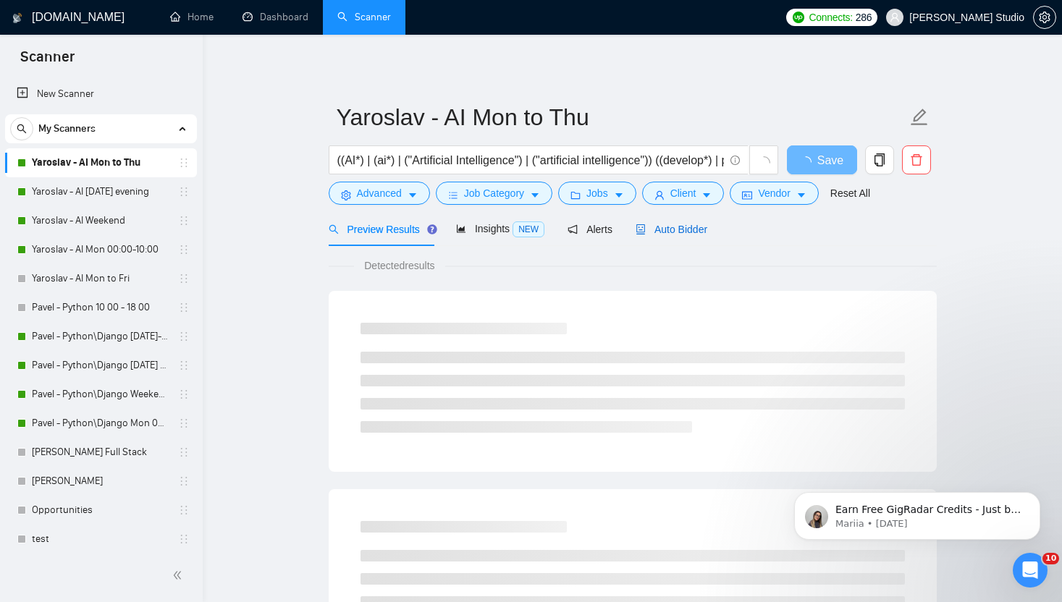
click at [699, 234] on span "Auto Bidder" at bounding box center [671, 230] width 72 height 12
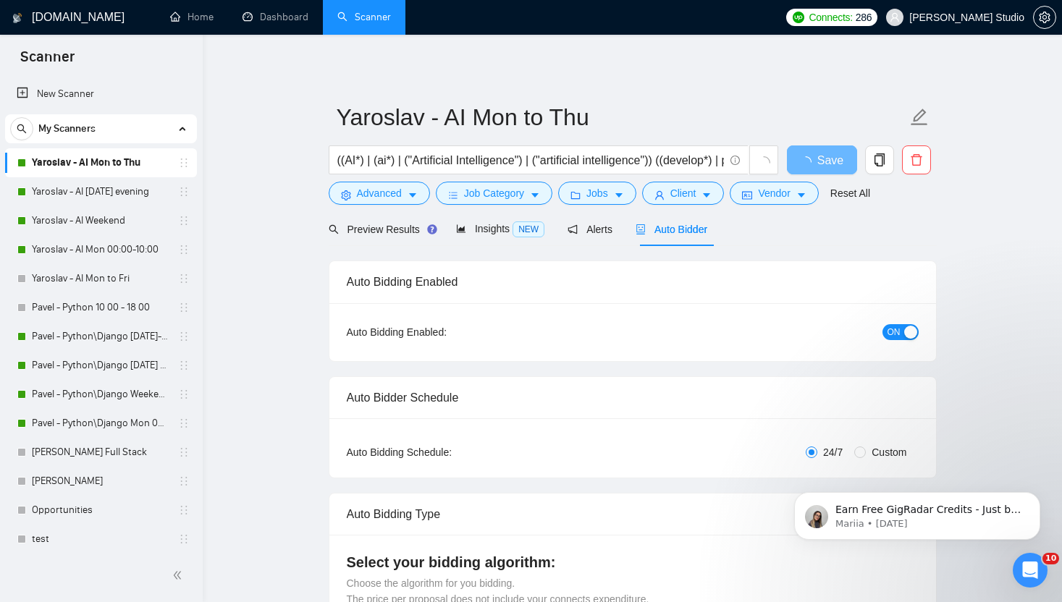
radio input "false"
radio input "true"
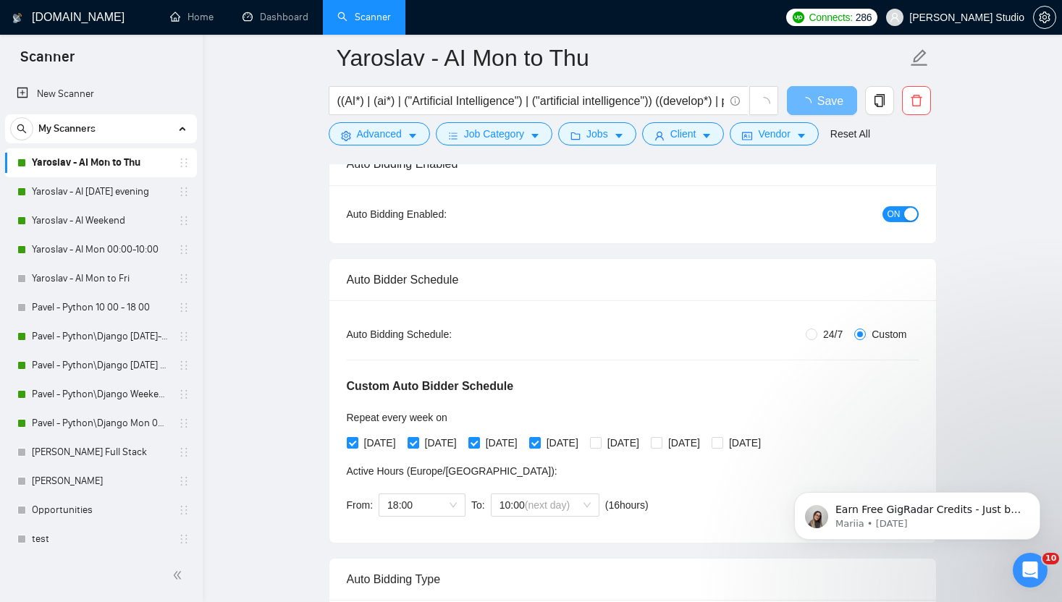
scroll to position [135, 0]
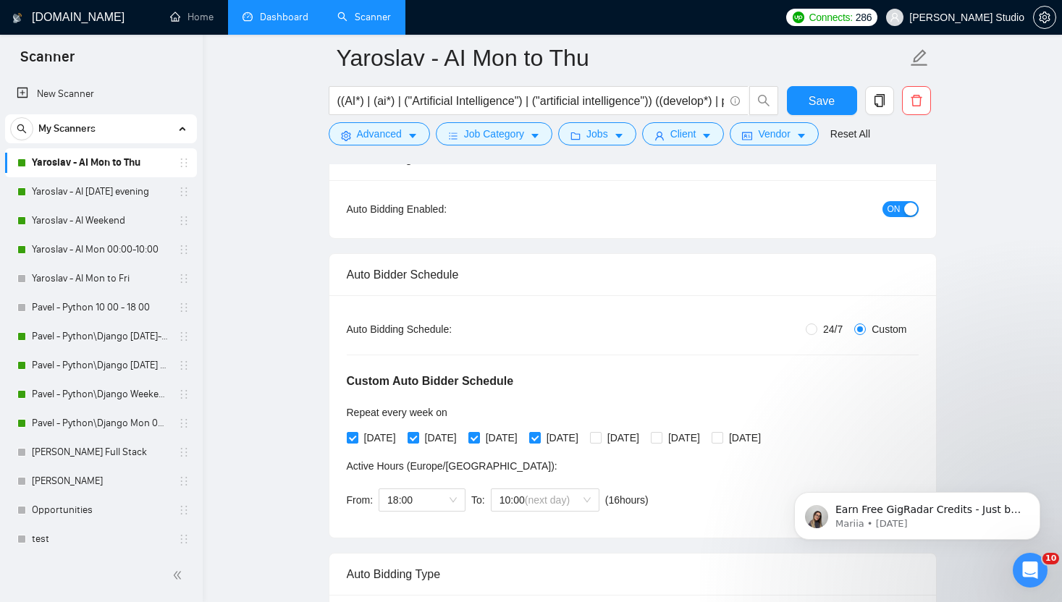
click at [287, 23] on link "Dashboard" at bounding box center [275, 17] width 66 height 12
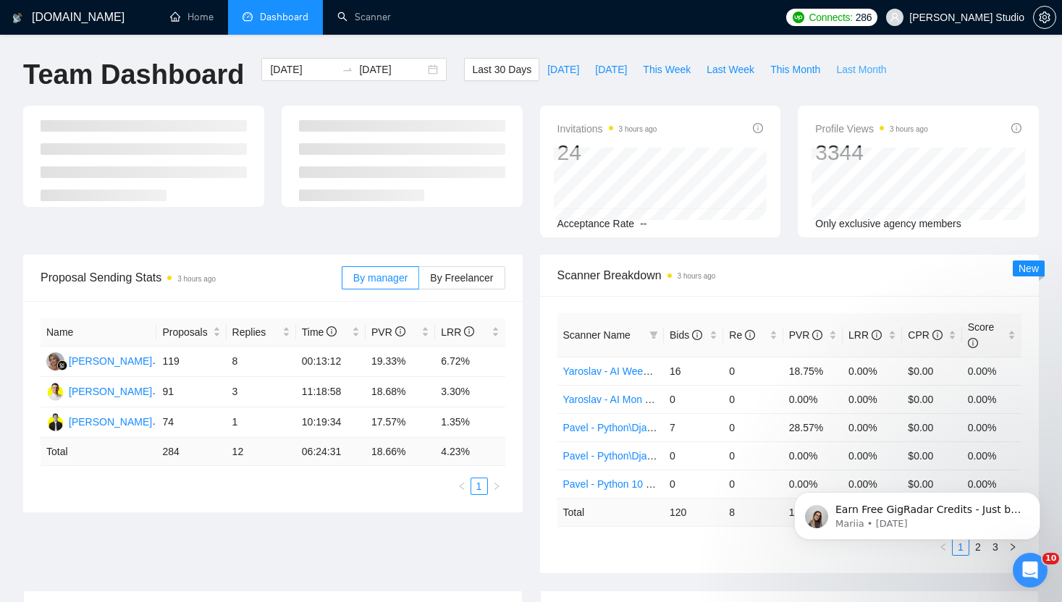
click at [860, 62] on span "Last Month" at bounding box center [861, 70] width 50 height 16
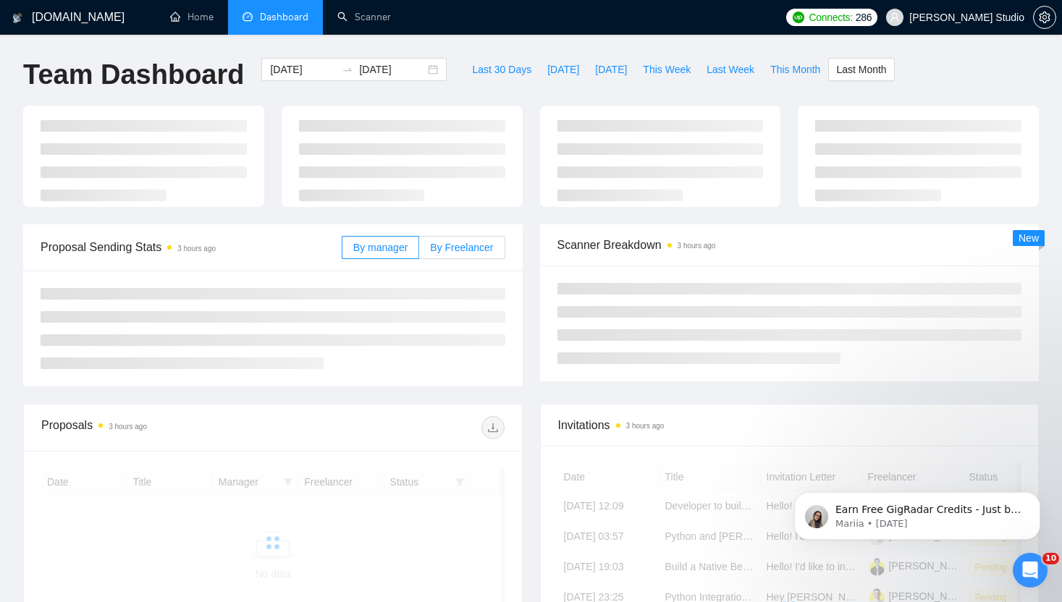
type input "[DATE]"
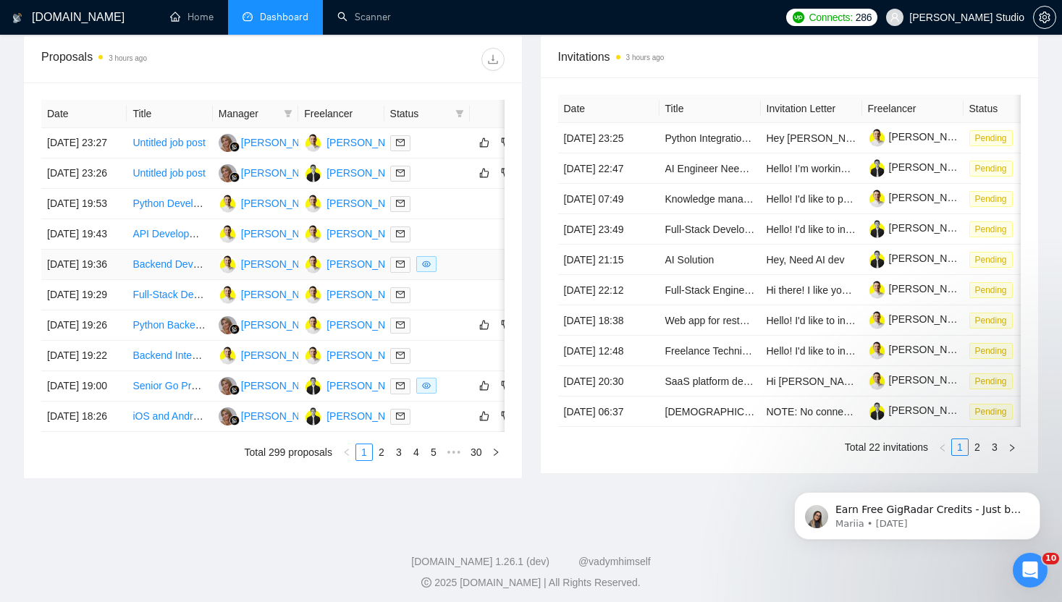
scroll to position [554, 0]
click at [190, 331] on link "Python Backend Developer for my Social Media App." at bounding box center [250, 326] width 237 height 12
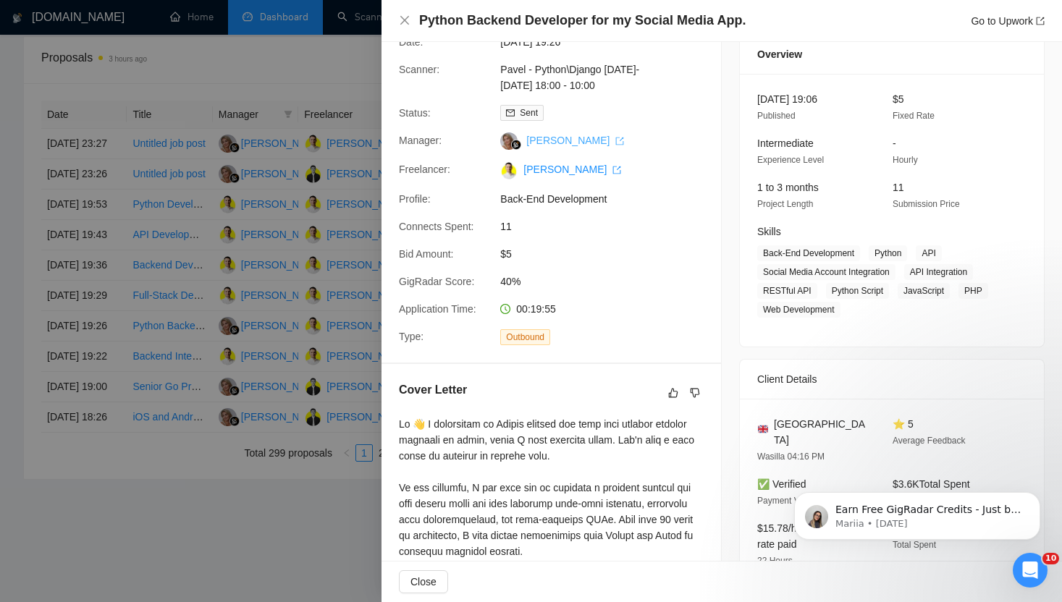
scroll to position [0, 0]
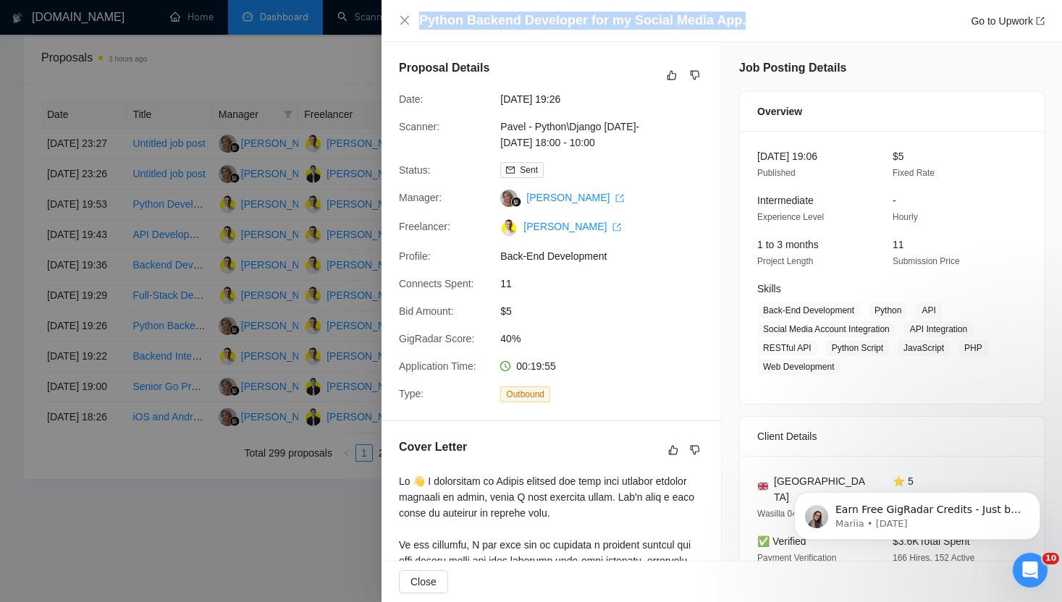
drag, startPoint x: 418, startPoint y: 20, endPoint x: 739, endPoint y: 22, distance: 320.6
click at [739, 22] on div "Python Backend Developer for my Social Media App. Go to Upwork" at bounding box center [731, 21] width 625 height 18
copy h4 "Python Backend Developer for my Social Media App."
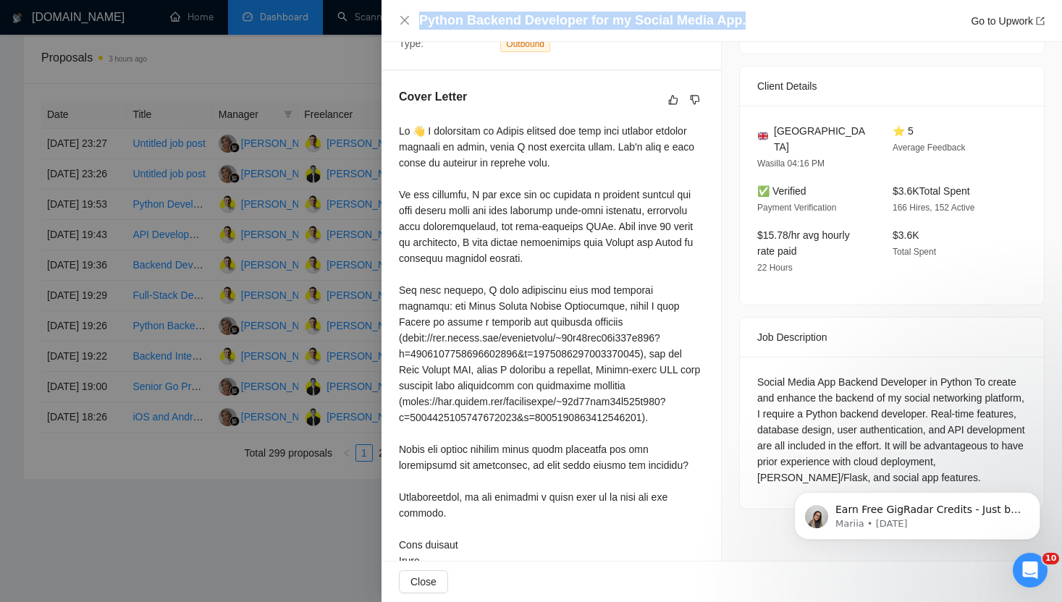
scroll to position [397, 0]
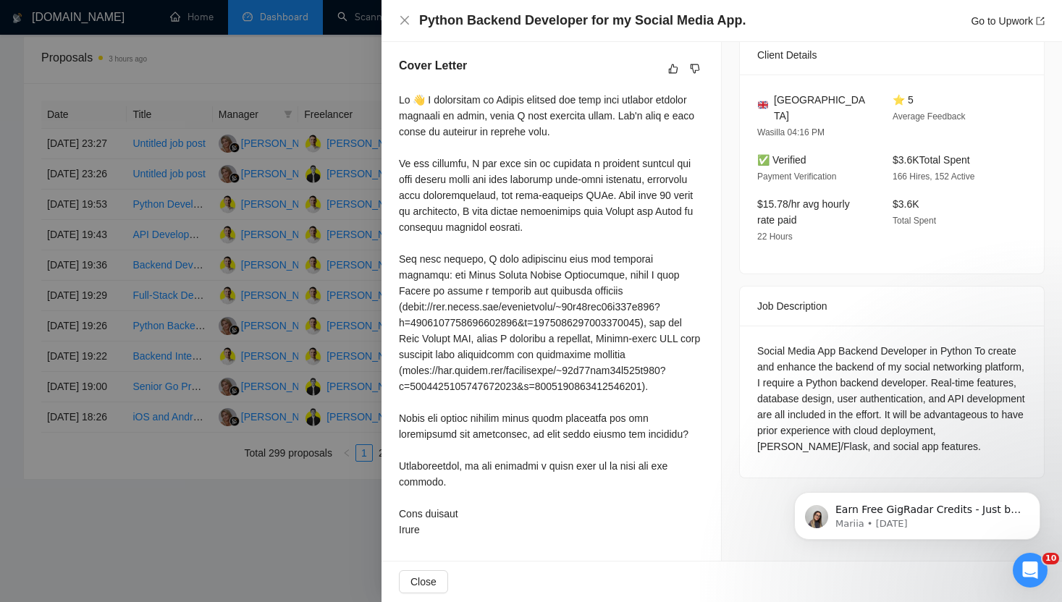
click at [240, 379] on div at bounding box center [531, 301] width 1062 height 602
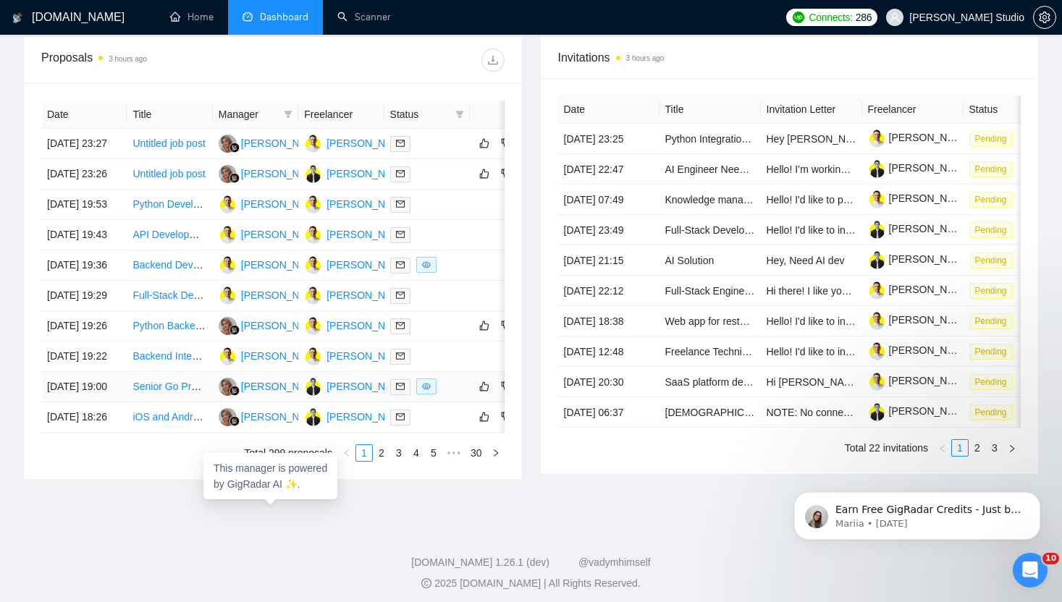
click at [267, 394] on div "[PERSON_NAME]" at bounding box center [282, 386] width 83 height 16
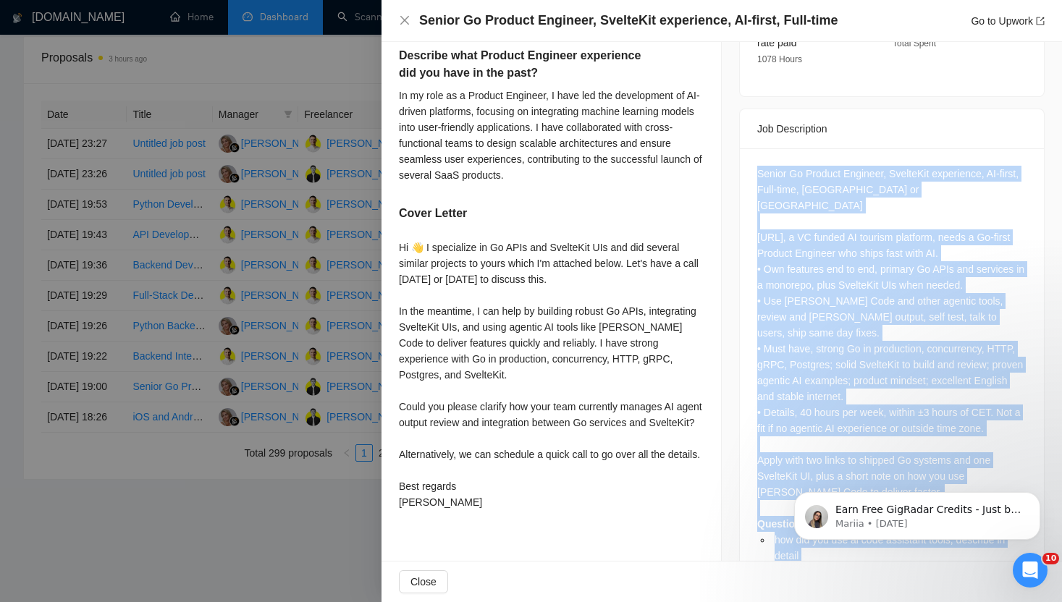
scroll to position [567, 0]
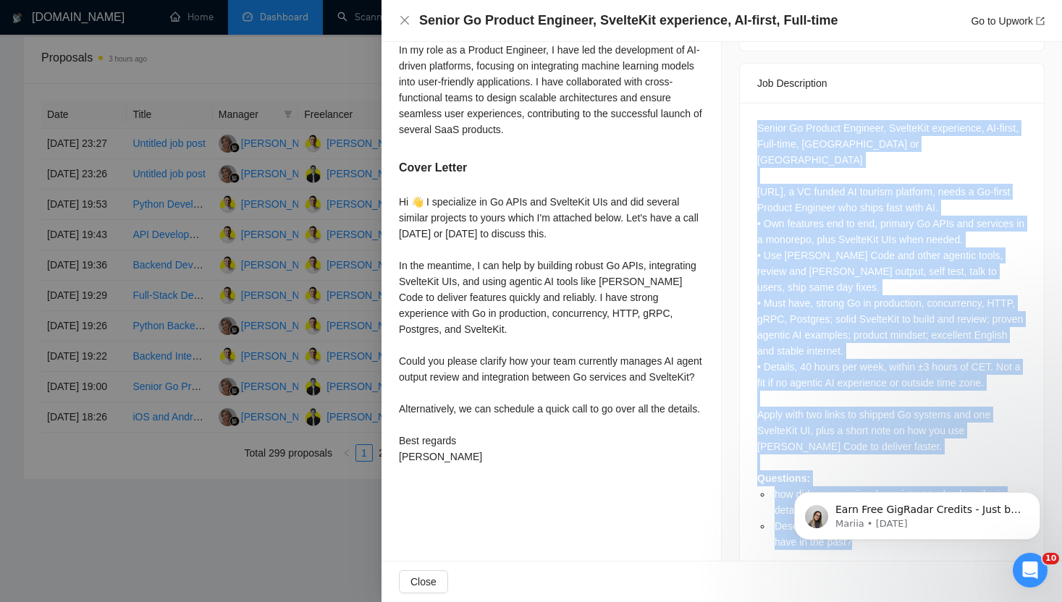
drag, startPoint x: 757, startPoint y: 156, endPoint x: 769, endPoint y: 525, distance: 369.3
click at [769, 525] on div "Senior Go Product Engineer, SvelteKit experience, AI-first, Full-time, [GEOGRAP…" at bounding box center [892, 340] width 304 height 475
copy div "Senior Go Product Engineer, SvelteKit experience, AI-first, Full-time, EU or Af…"
